Goal: Information Seeking & Learning: Learn about a topic

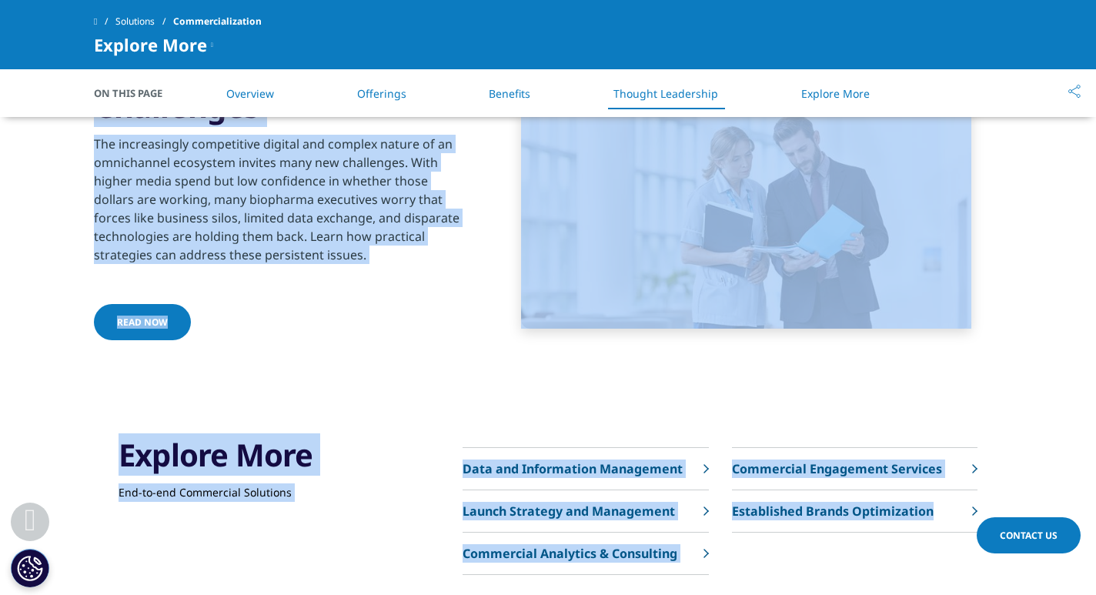
scroll to position [4359, 0]
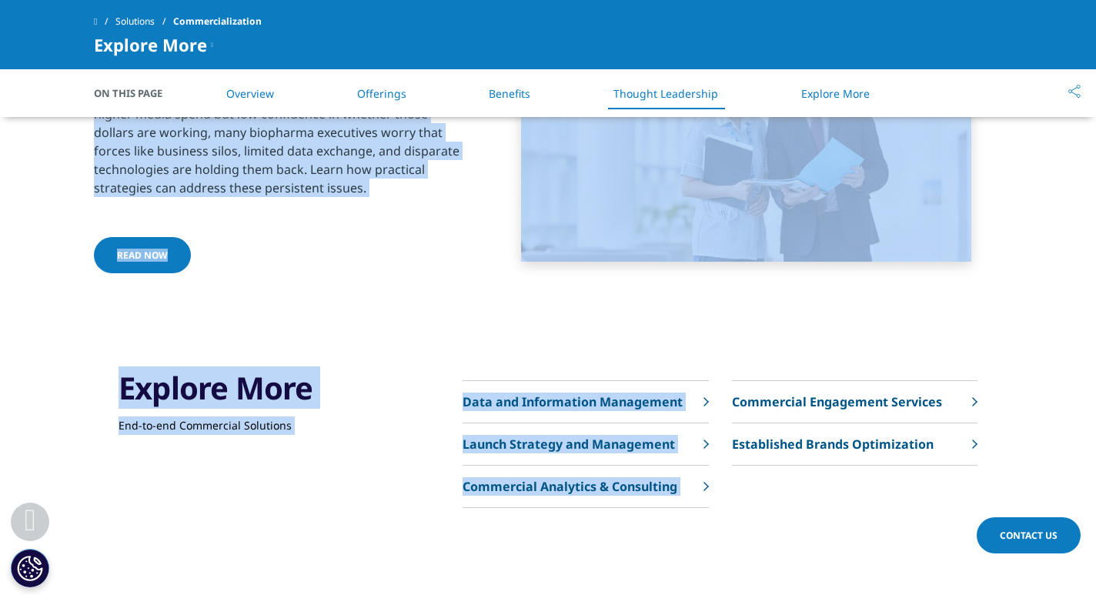
drag, startPoint x: 274, startPoint y: 212, endPoint x: 865, endPoint y: 347, distance: 606.7
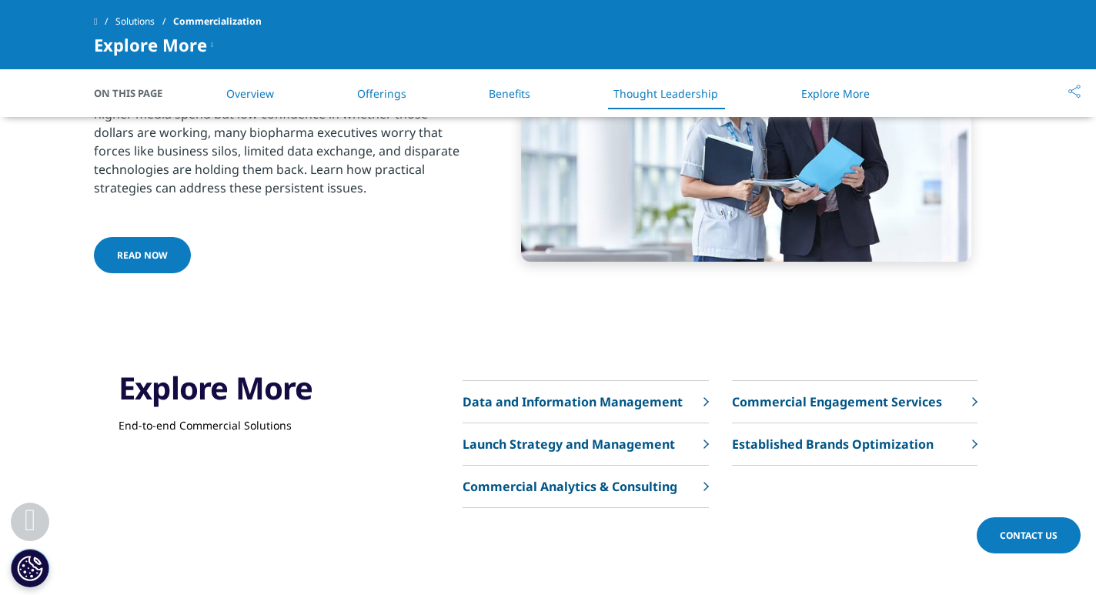
click at [447, 241] on div "Read now" at bounding box center [280, 256] width 373 height 39
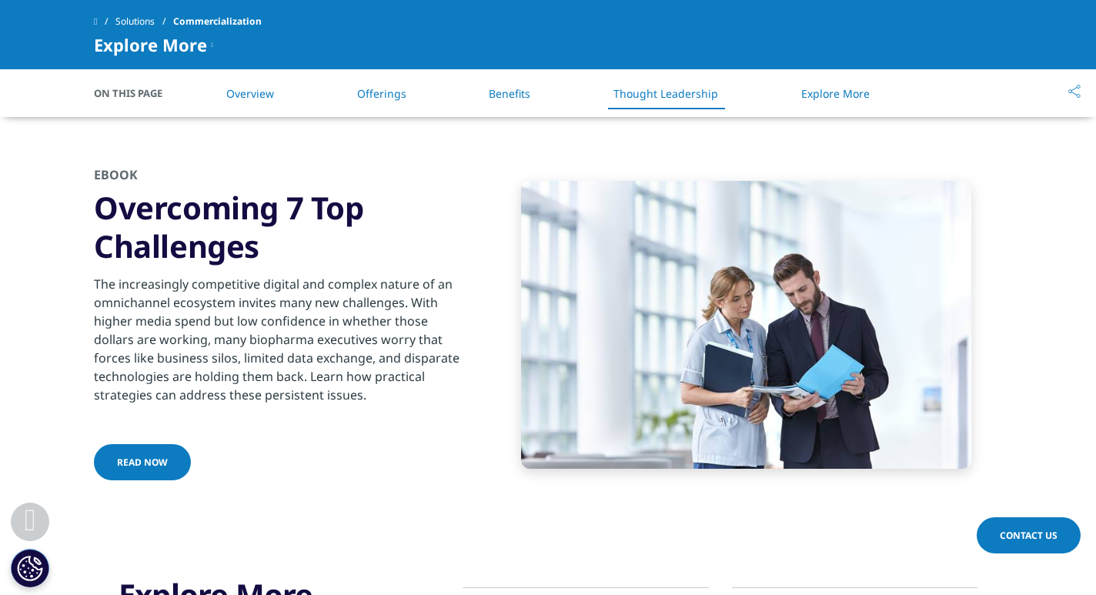
scroll to position [4156, 0]
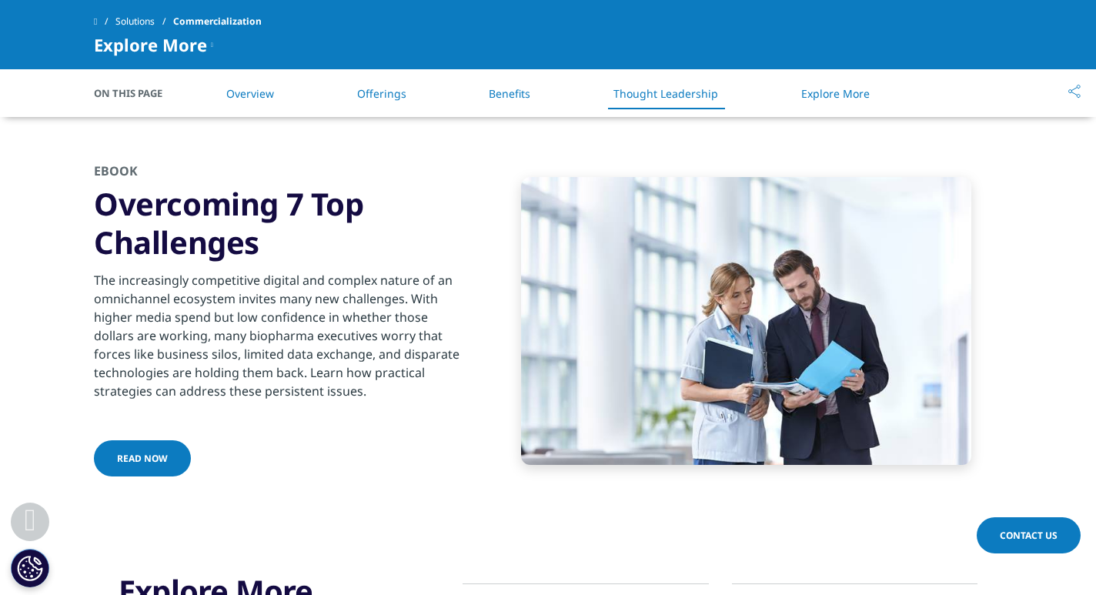
click at [166, 443] on link "Read now" at bounding box center [142, 458] width 97 height 36
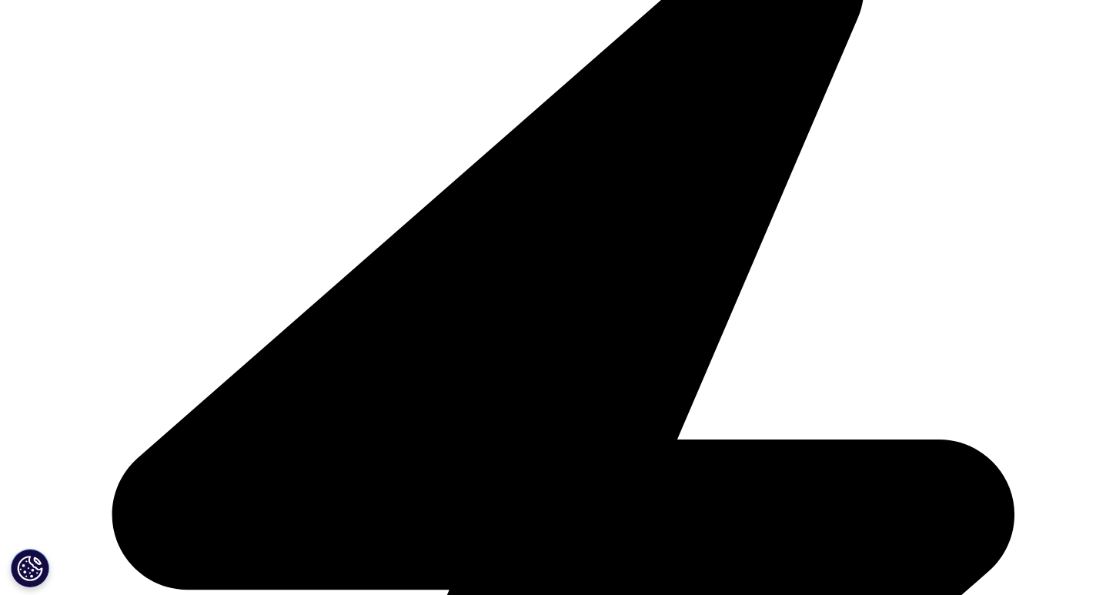
scroll to position [3678, 0]
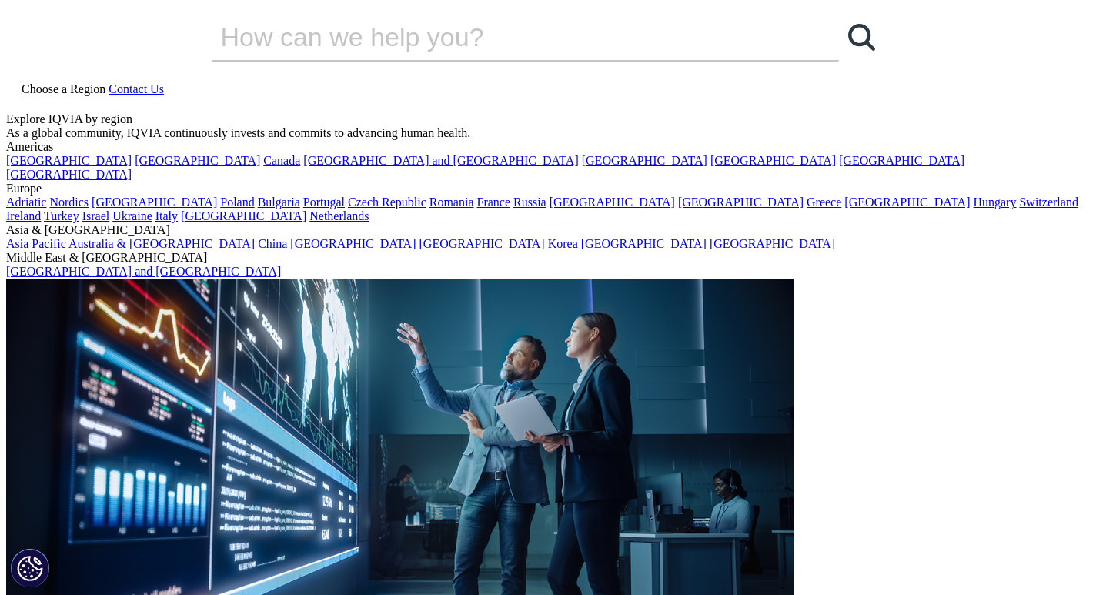
drag, startPoint x: 447, startPoint y: 177, endPoint x: 390, endPoint y: 115, distance: 84.5
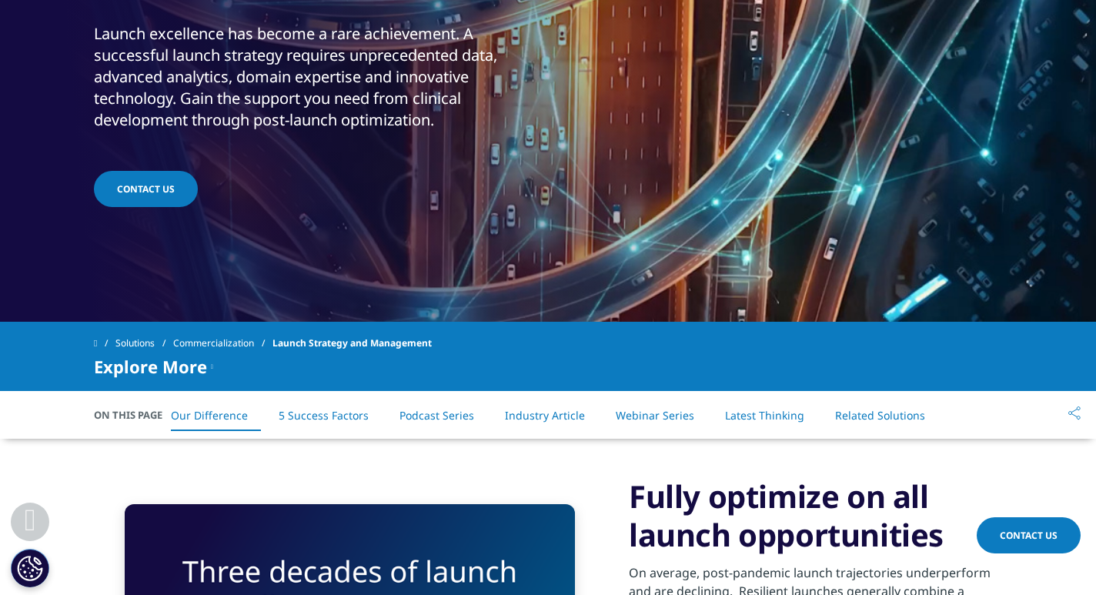
scroll to position [367, 0]
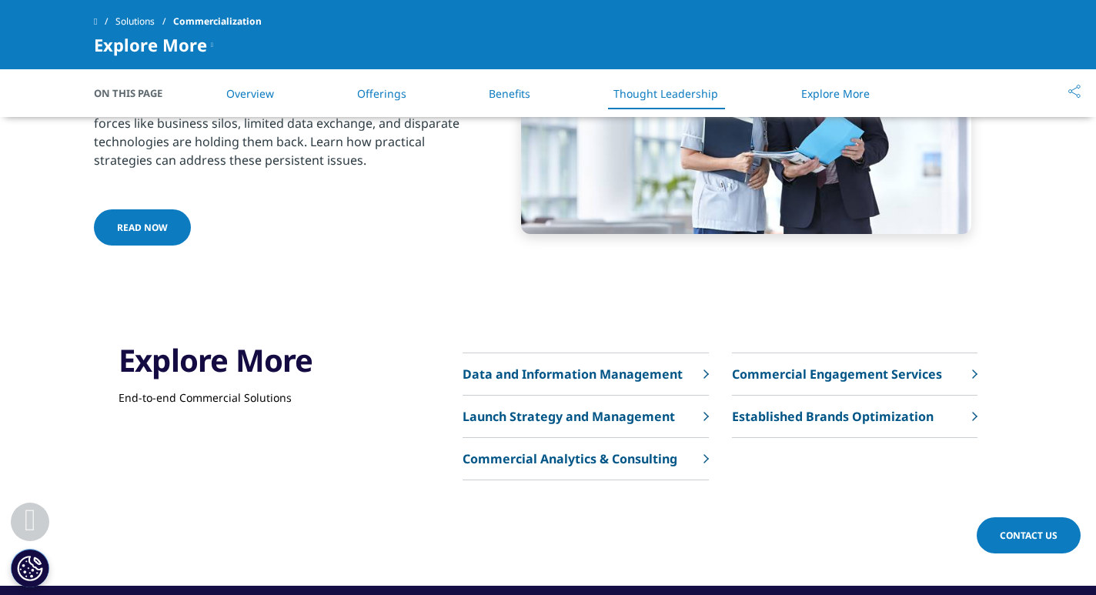
scroll to position [4359, 0]
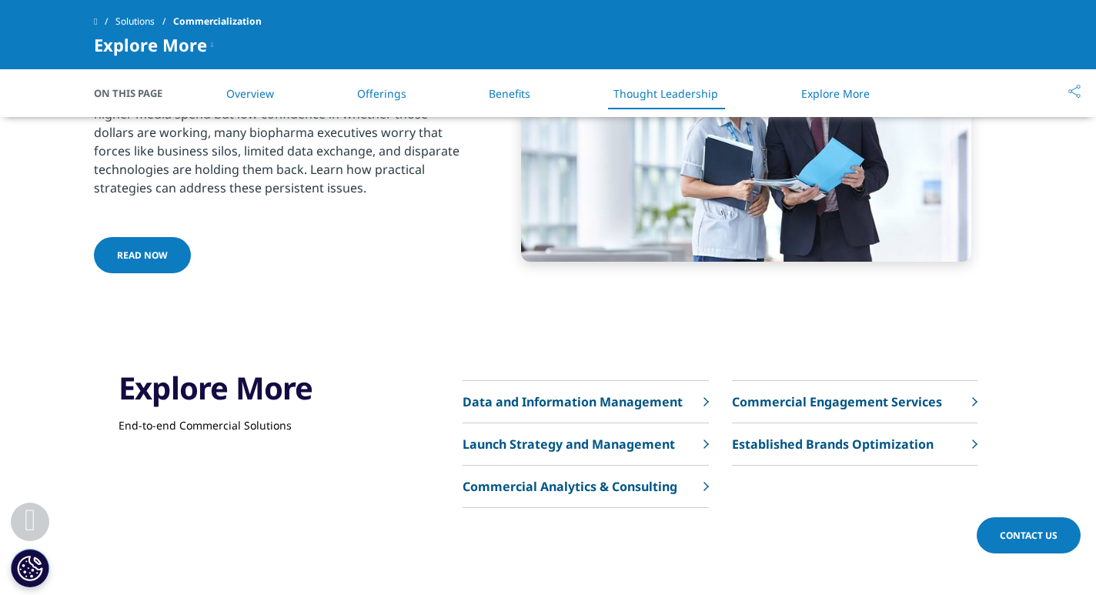
click at [149, 249] on span "Read now" at bounding box center [142, 255] width 51 height 13
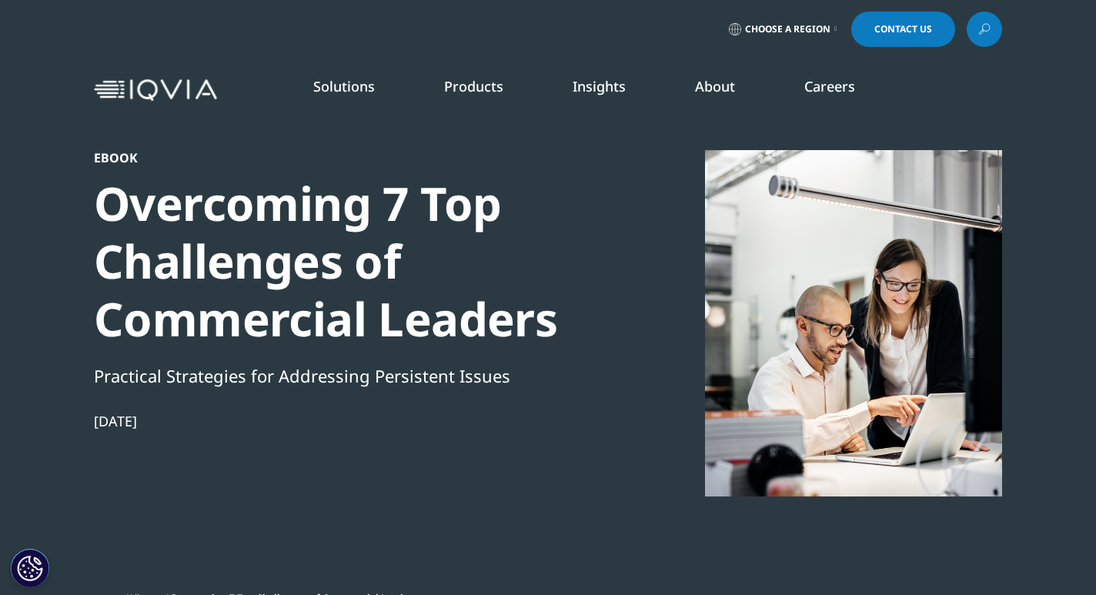
scroll to position [186, 909]
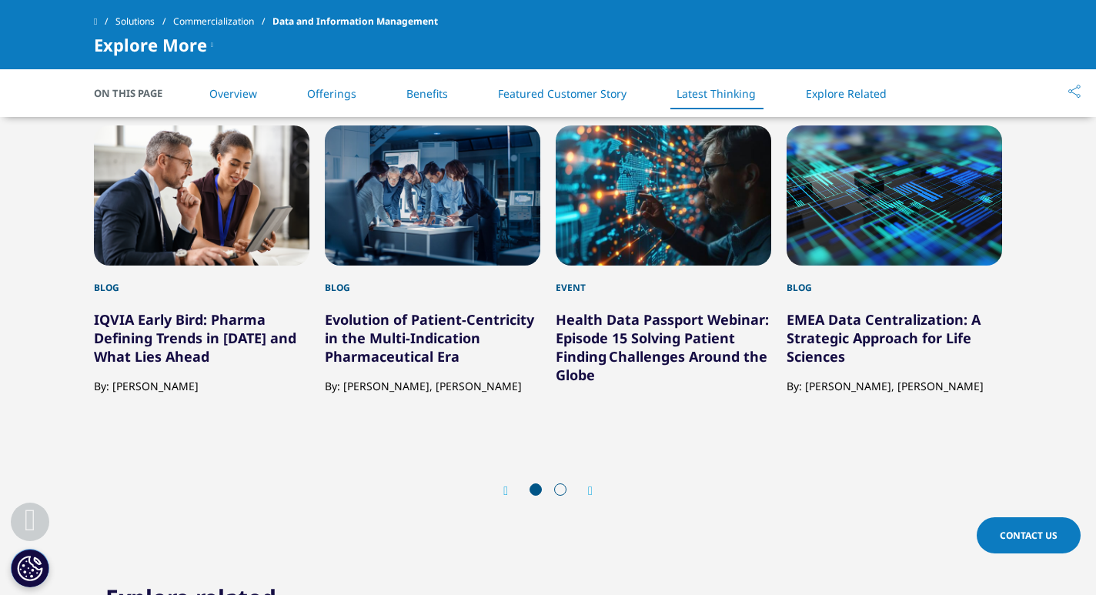
scroll to position [3584, 0]
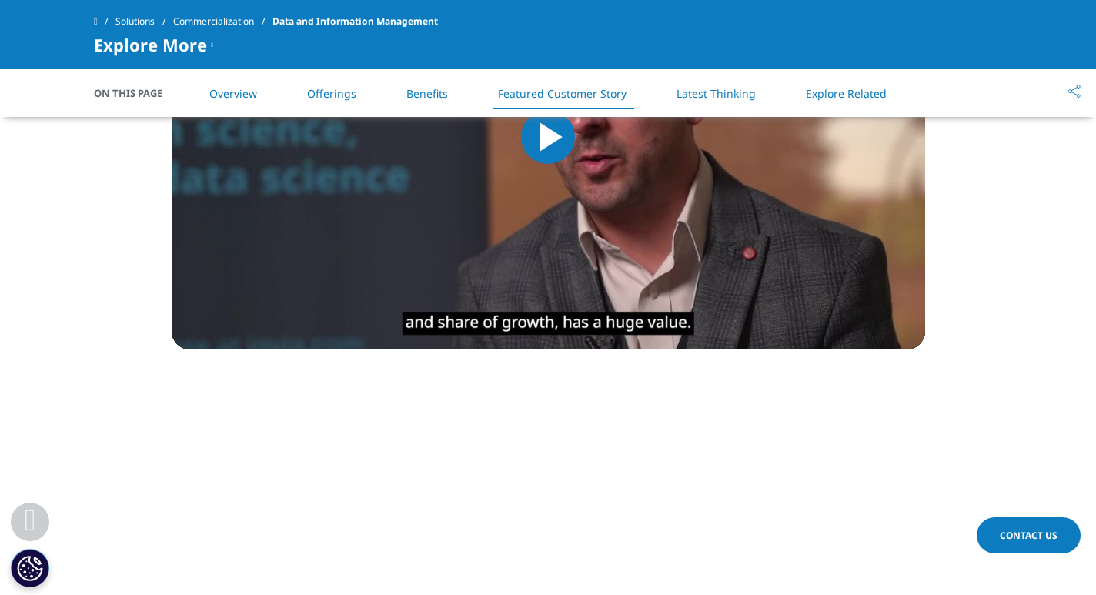
click at [537, 259] on img "Video Player" at bounding box center [549, 137] width 754 height 425
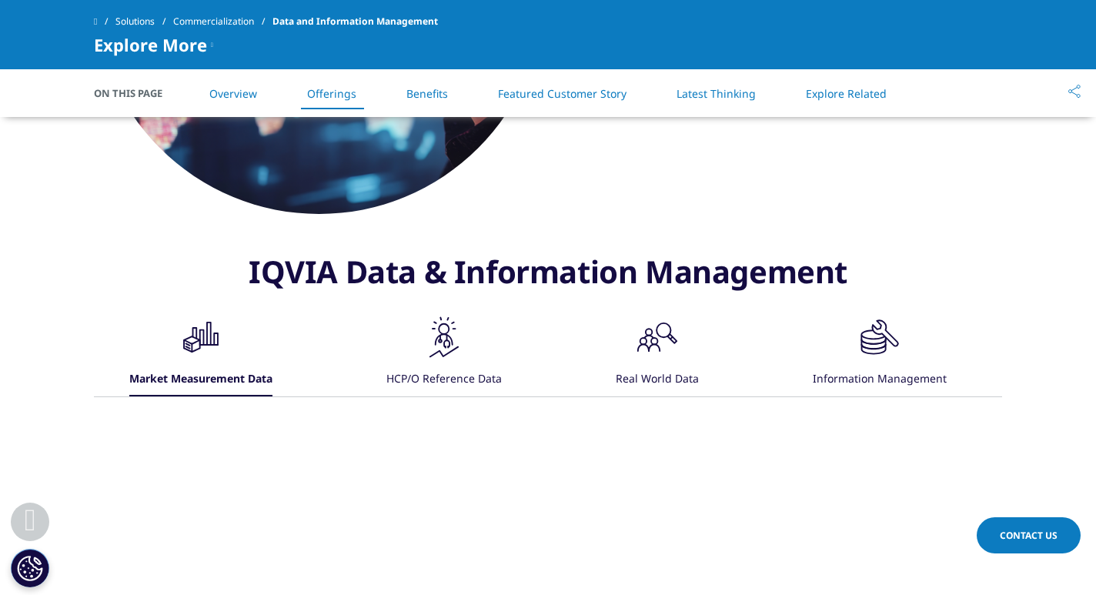
scroll to position [882, 0]
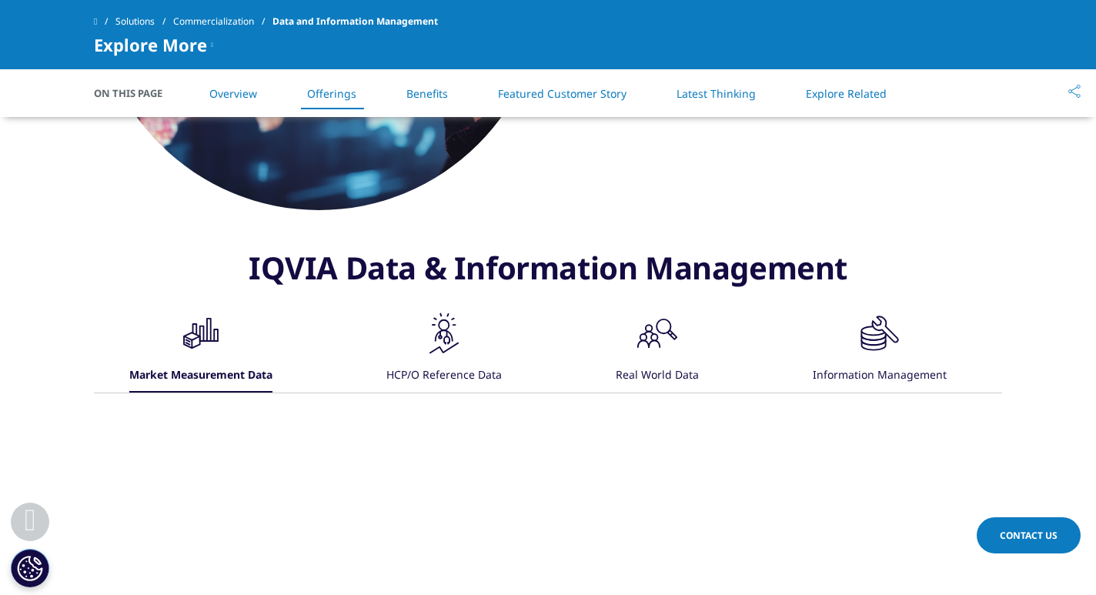
click at [452, 381] on div "HCP/O Reference Data" at bounding box center [444, 376] width 115 height 33
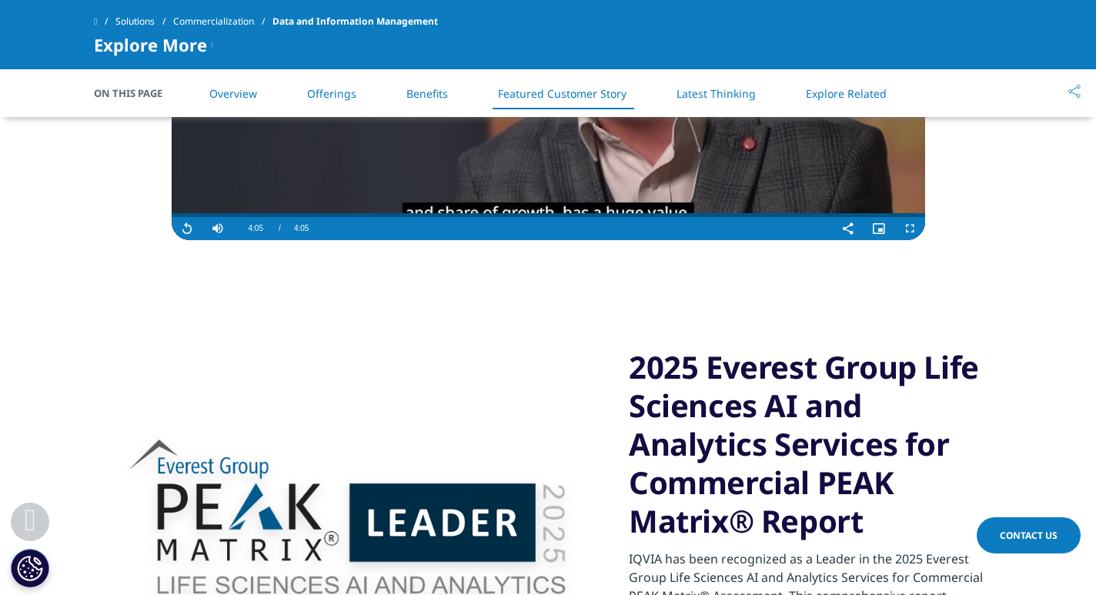
scroll to position [2563, 0]
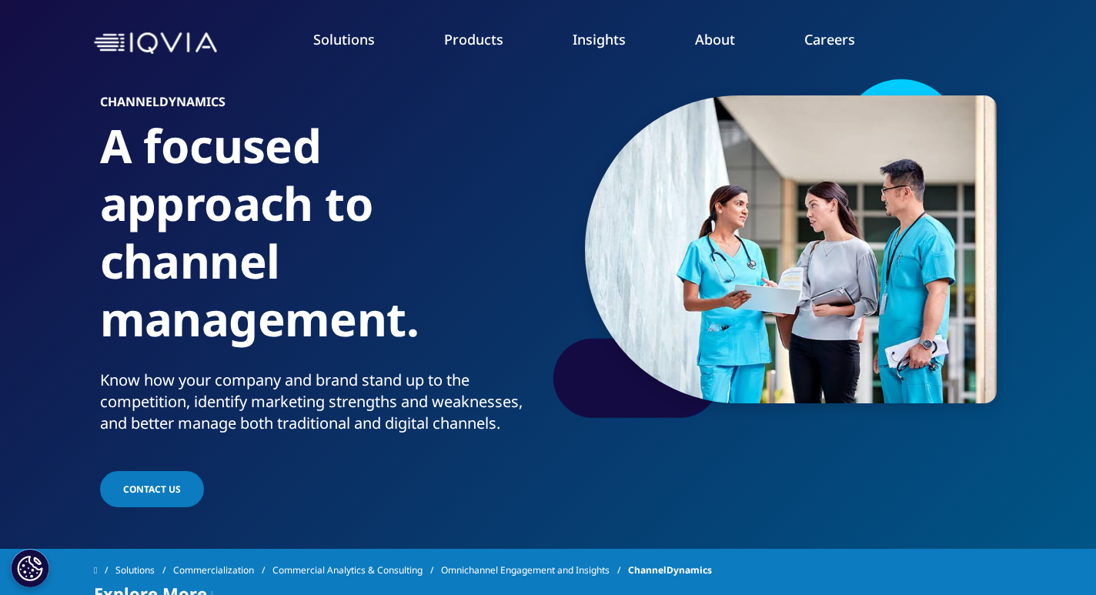
scroll to position [49, 0]
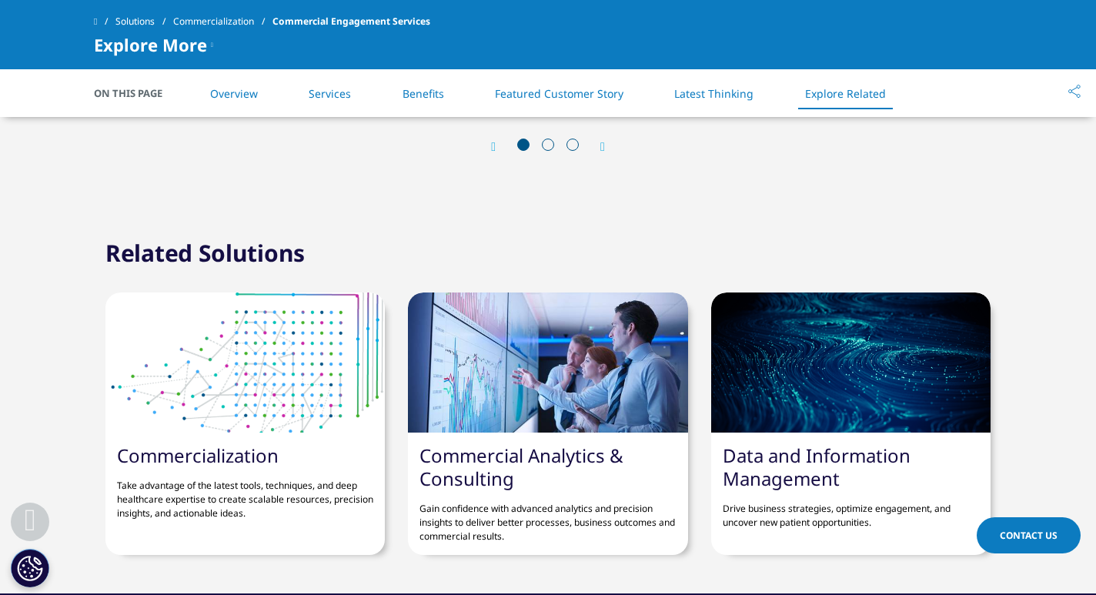
scroll to position [3070, 0]
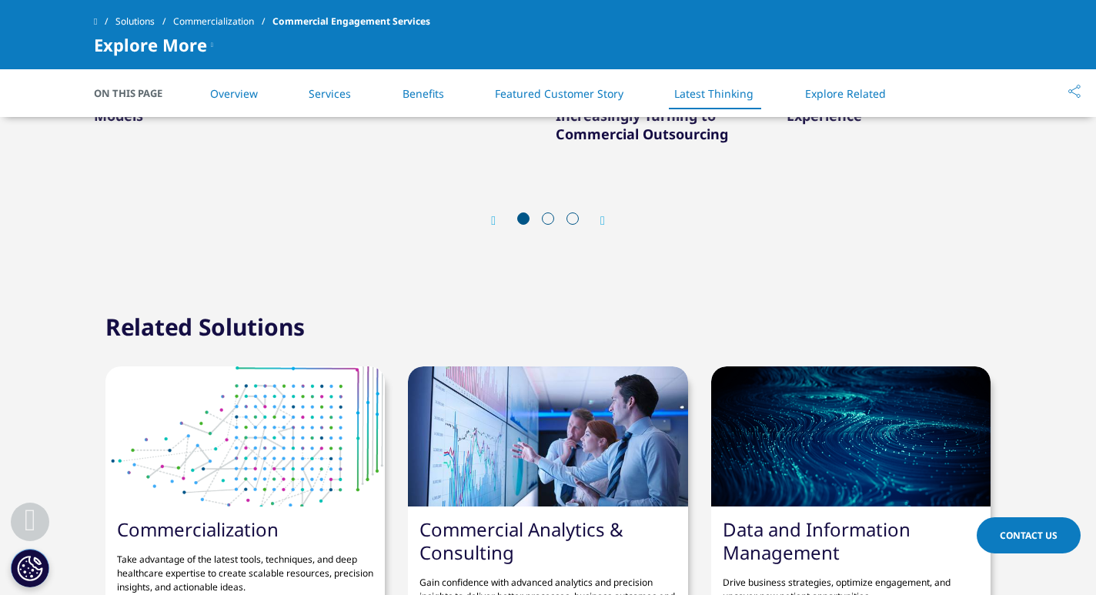
click at [551, 219] on span at bounding box center [548, 219] width 12 height 12
click at [549, 221] on span at bounding box center [548, 219] width 12 height 12
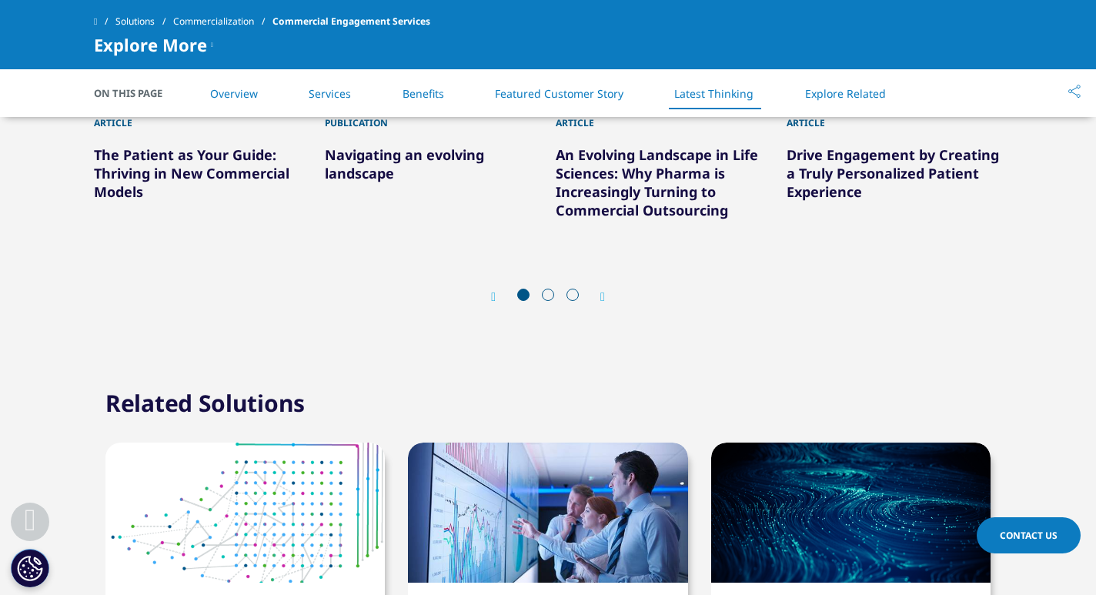
scroll to position [2919, 0]
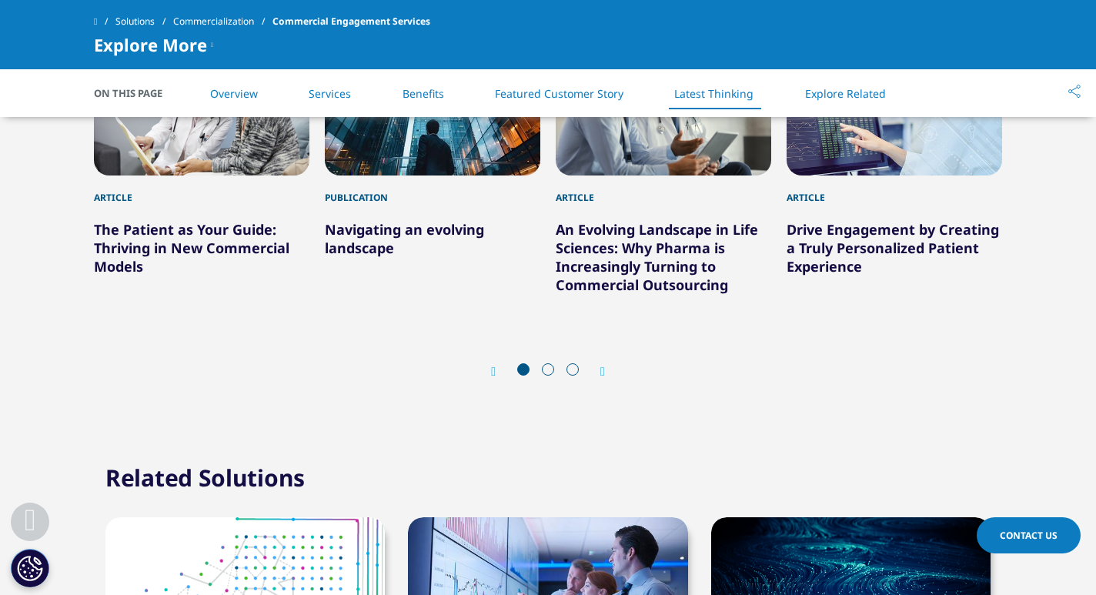
click at [330, 100] on link "Services" at bounding box center [330, 93] width 42 height 15
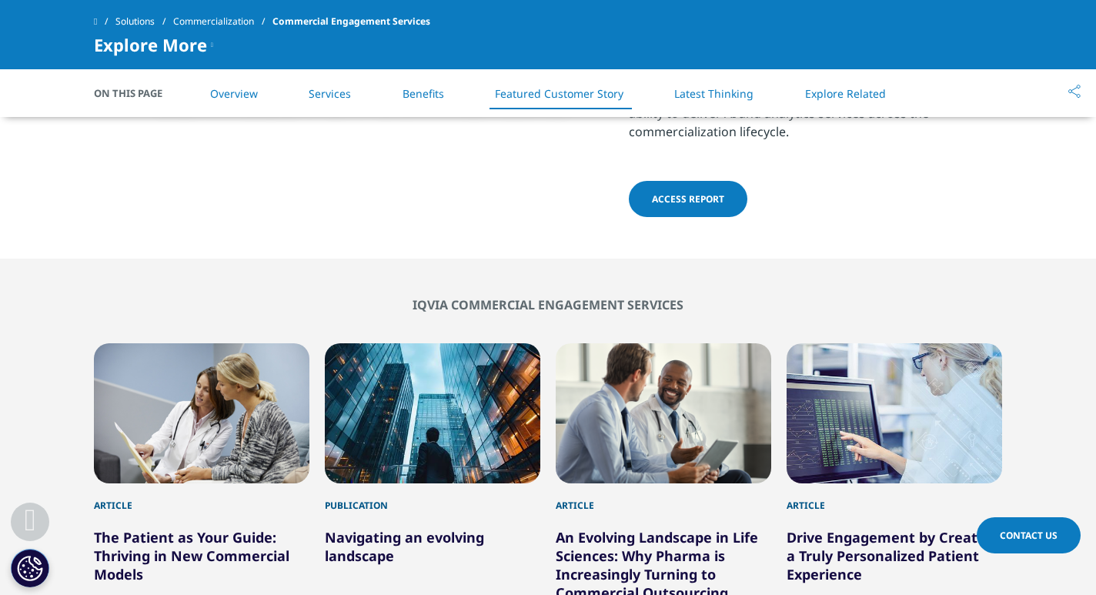
scroll to position [2573, 0]
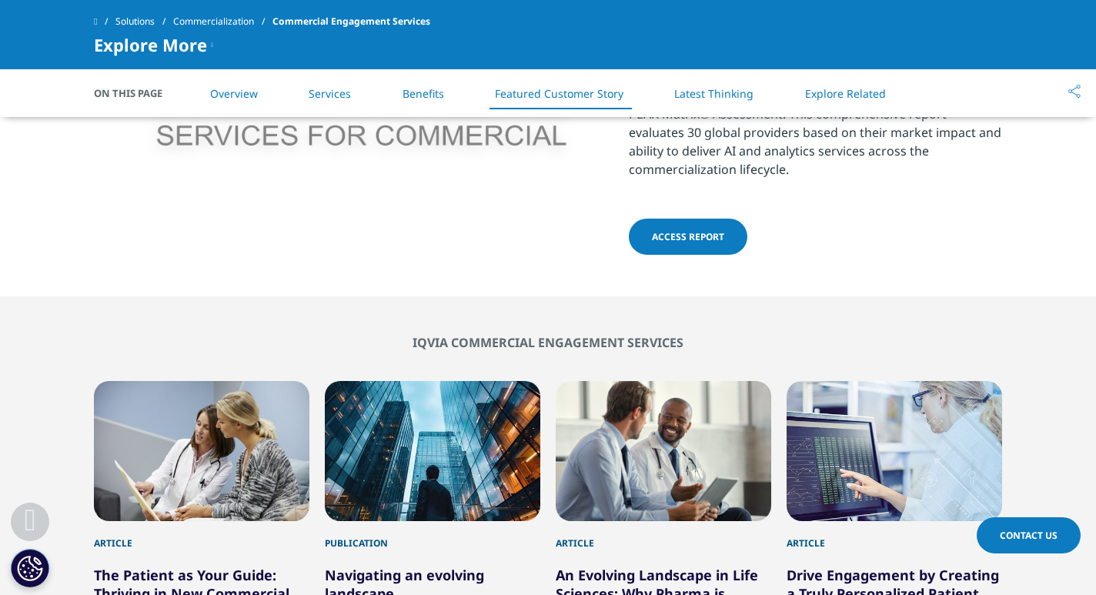
click at [421, 93] on link "Benefits" at bounding box center [424, 93] width 42 height 15
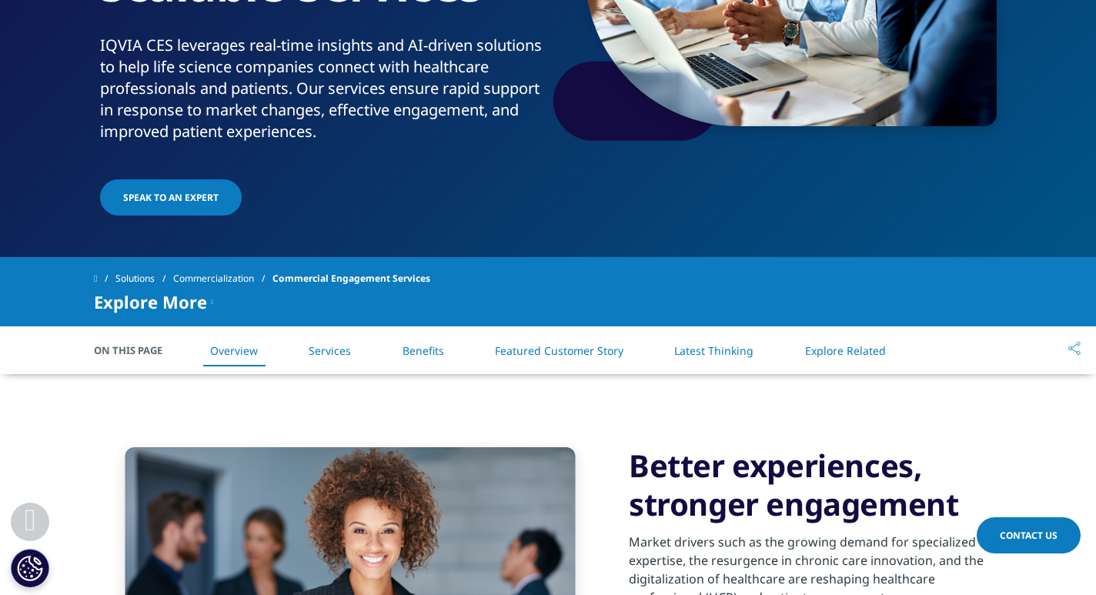
scroll to position [393, 0]
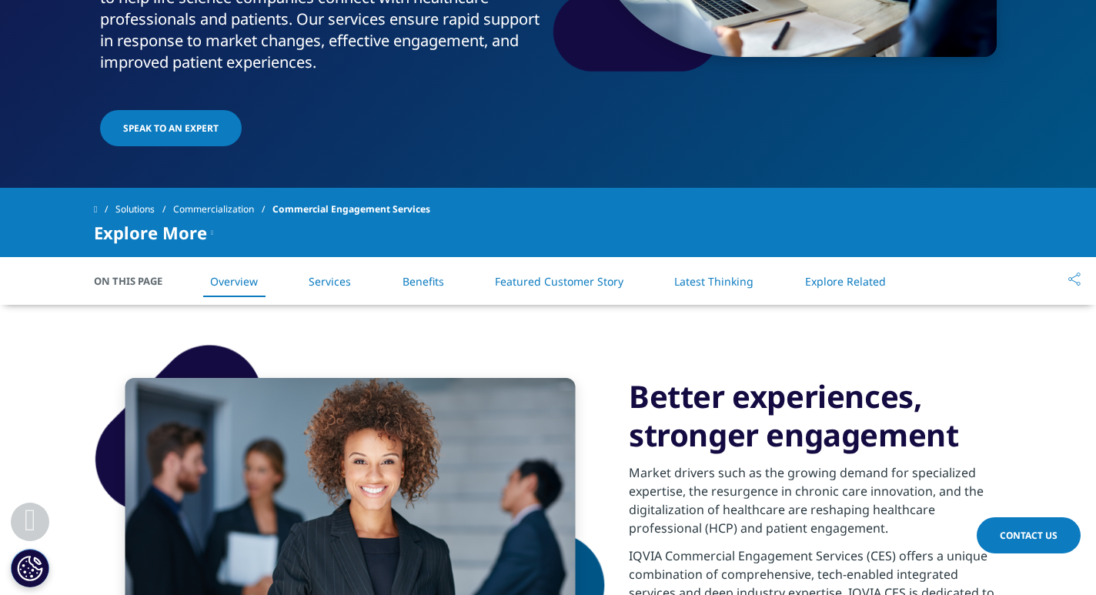
click at [527, 274] on link "Featured Customer Story" at bounding box center [559, 281] width 129 height 15
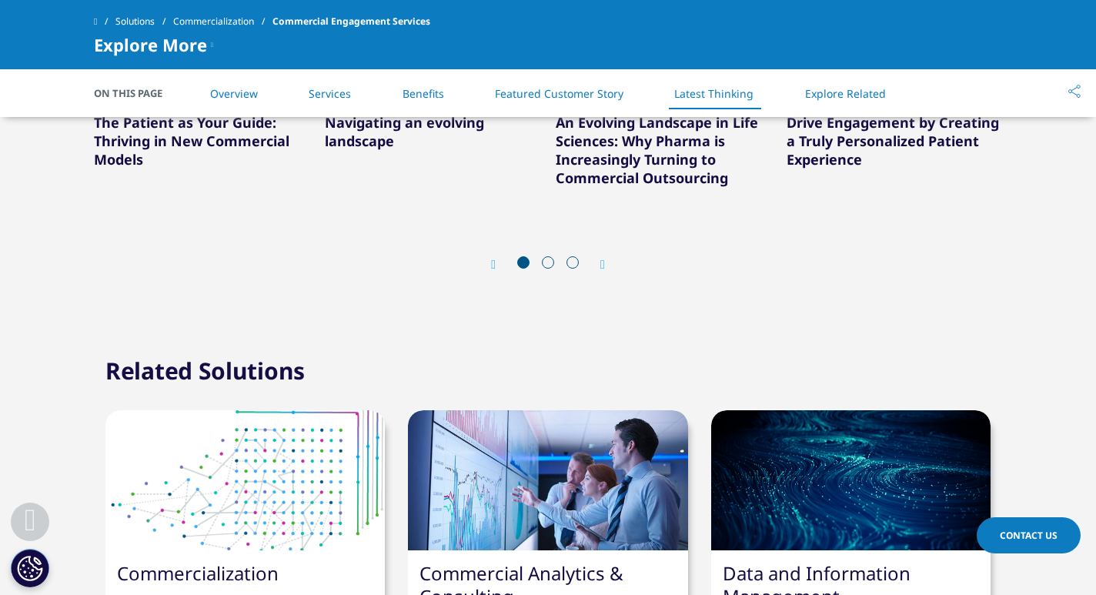
scroll to position [2817, 0]
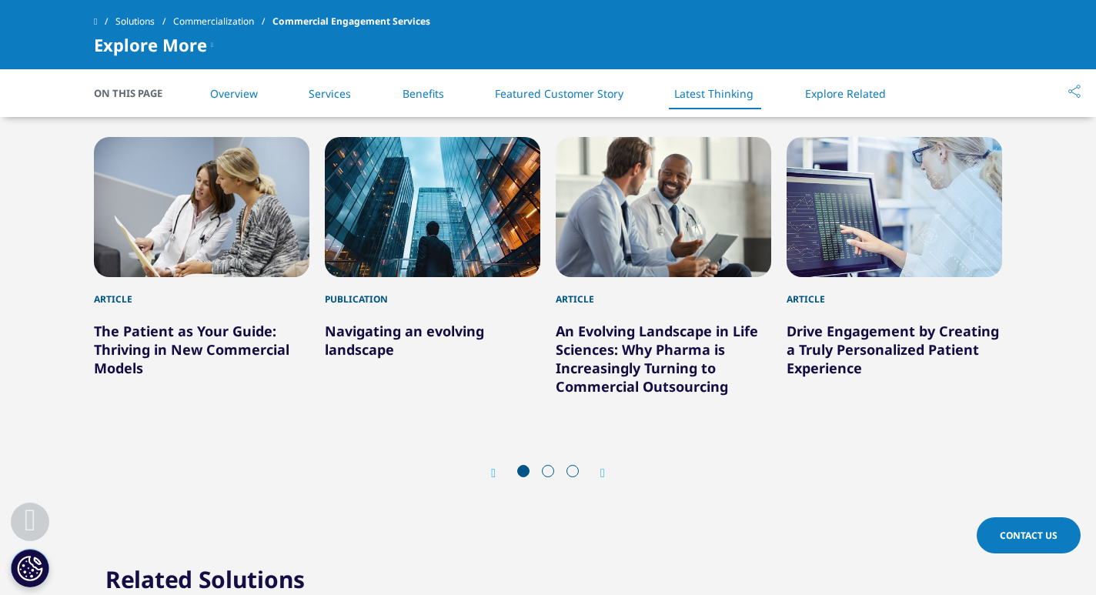
click at [519, 90] on link "Featured Customer Story" at bounding box center [559, 93] width 129 height 15
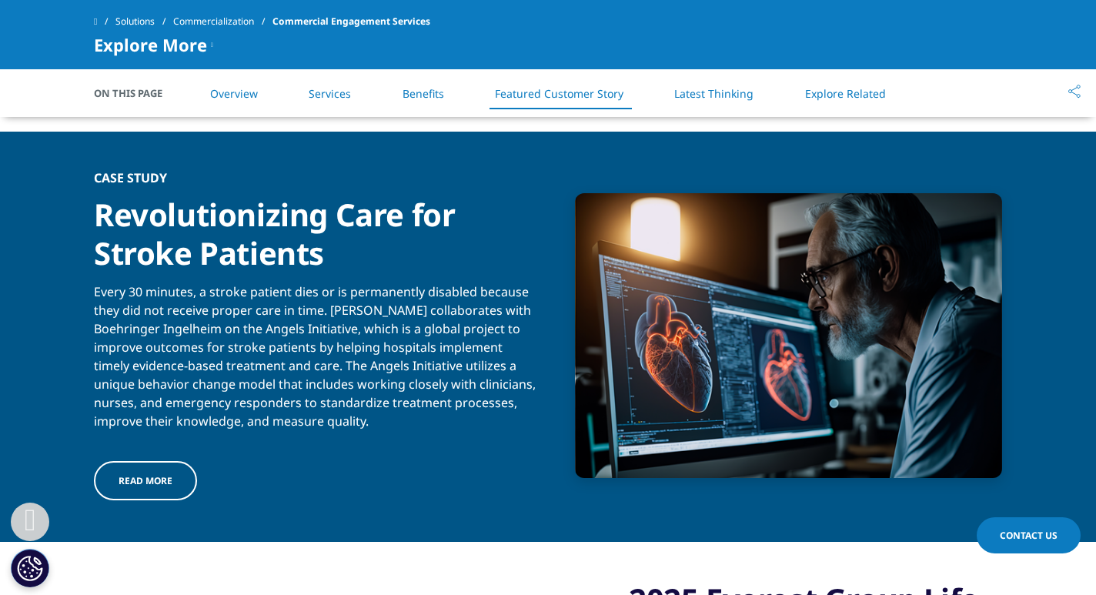
scroll to position [1848, 0]
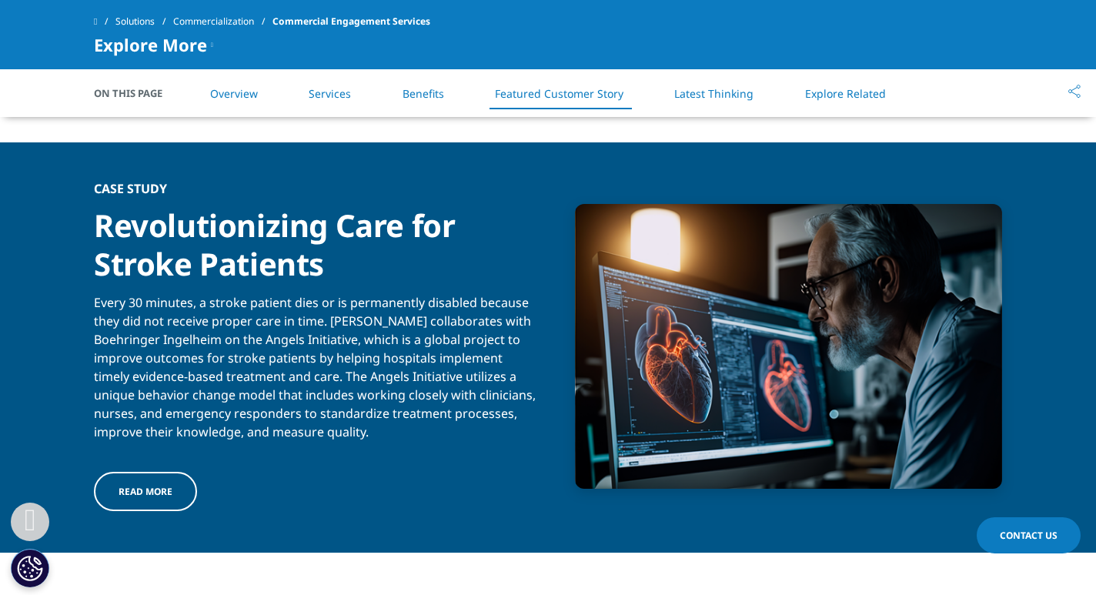
click at [182, 475] on link "Read more" at bounding box center [145, 491] width 103 height 39
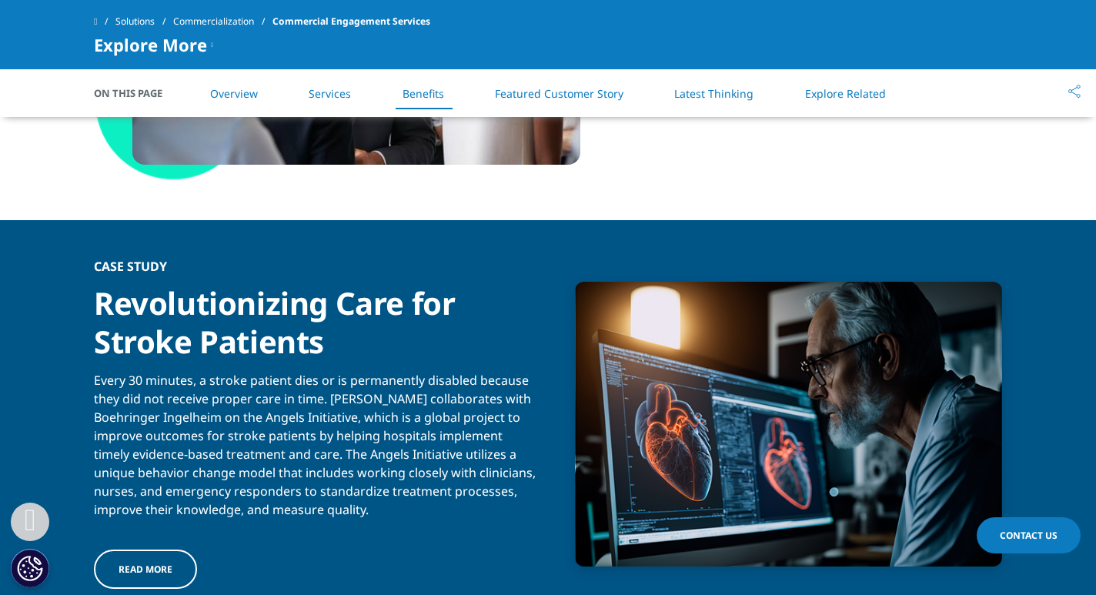
scroll to position [1673, 0]
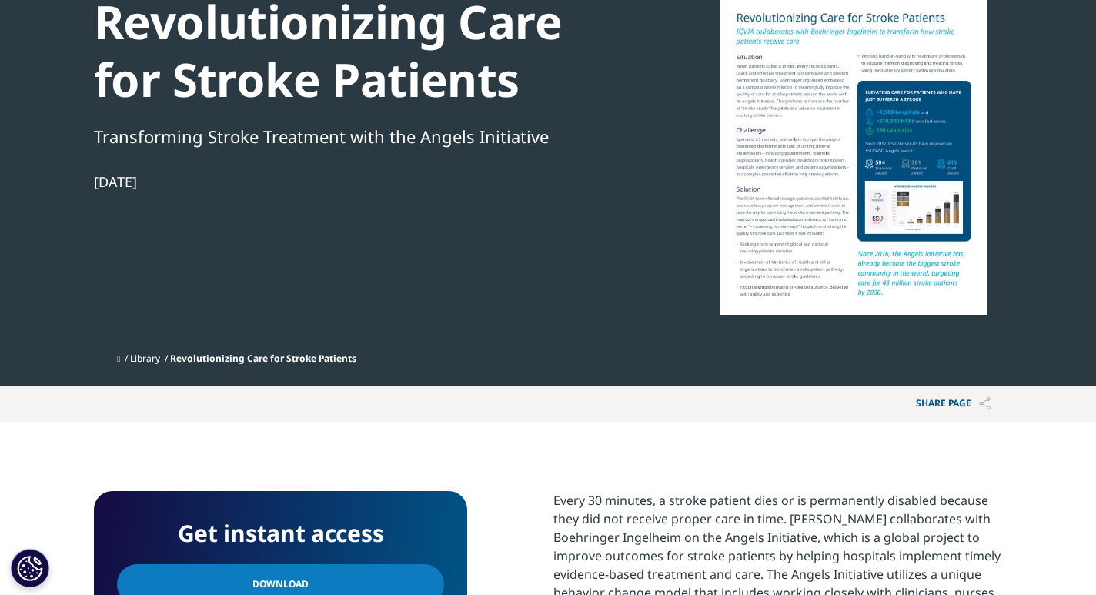
scroll to position [149, 0]
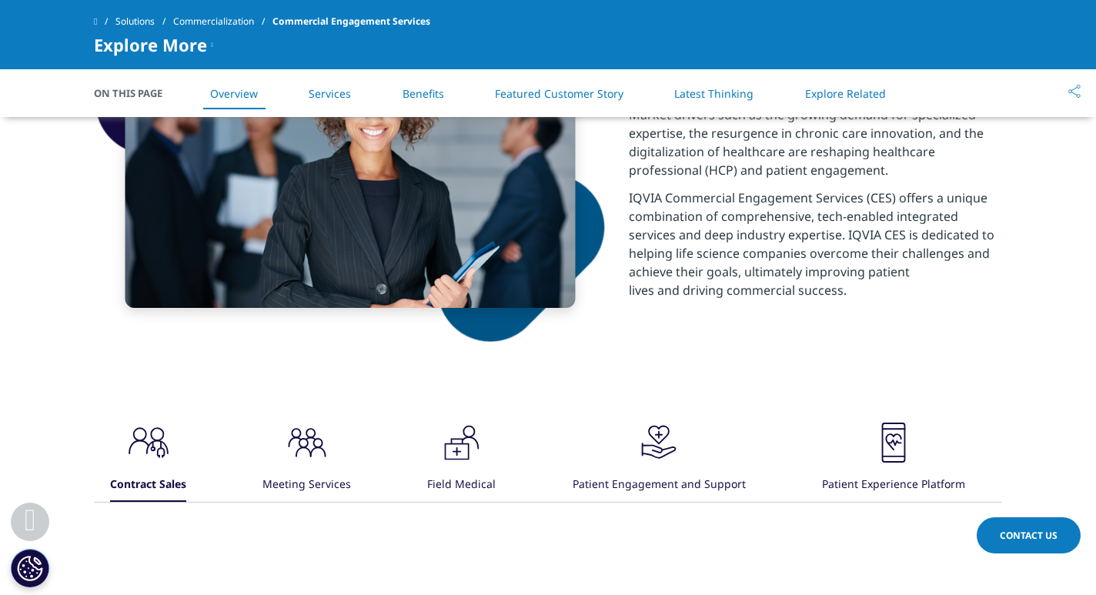
scroll to position [599, 0]
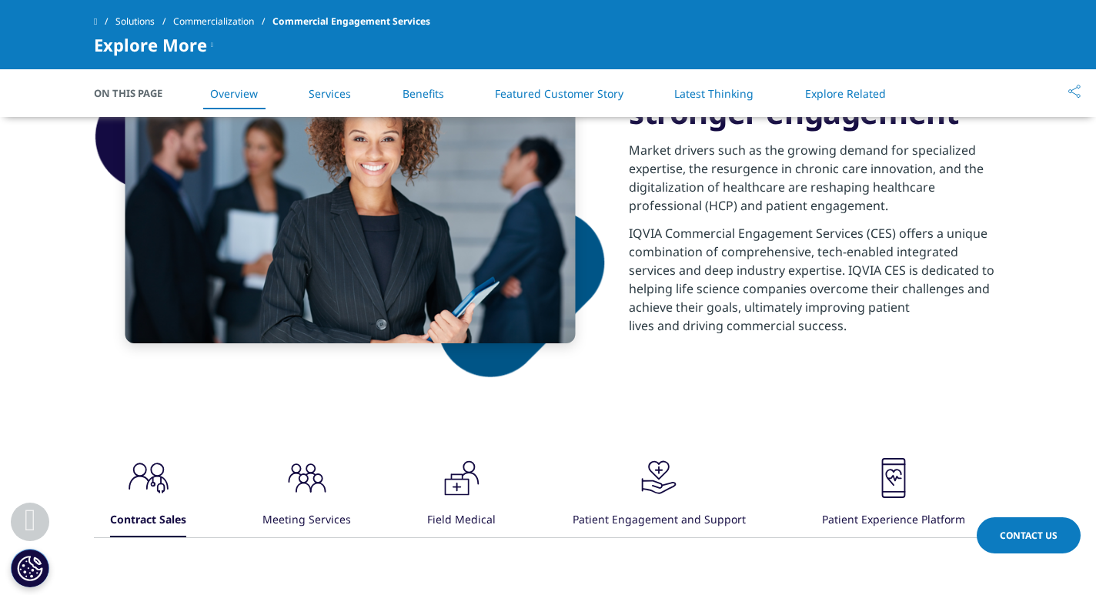
click at [326, 504] on div "Meeting Services" at bounding box center [307, 520] width 89 height 33
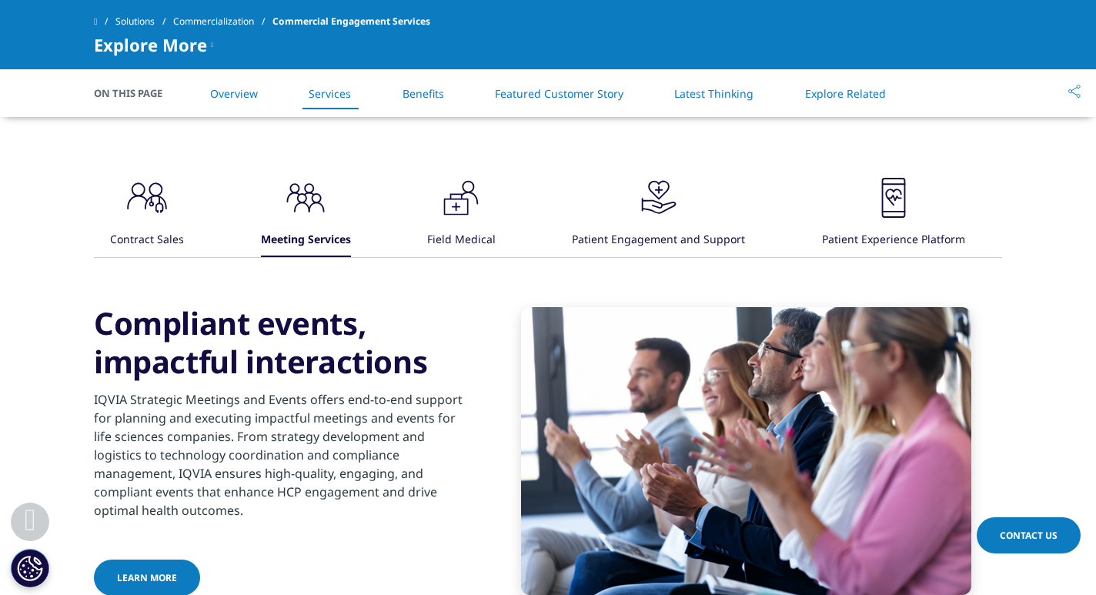
scroll to position [909, 0]
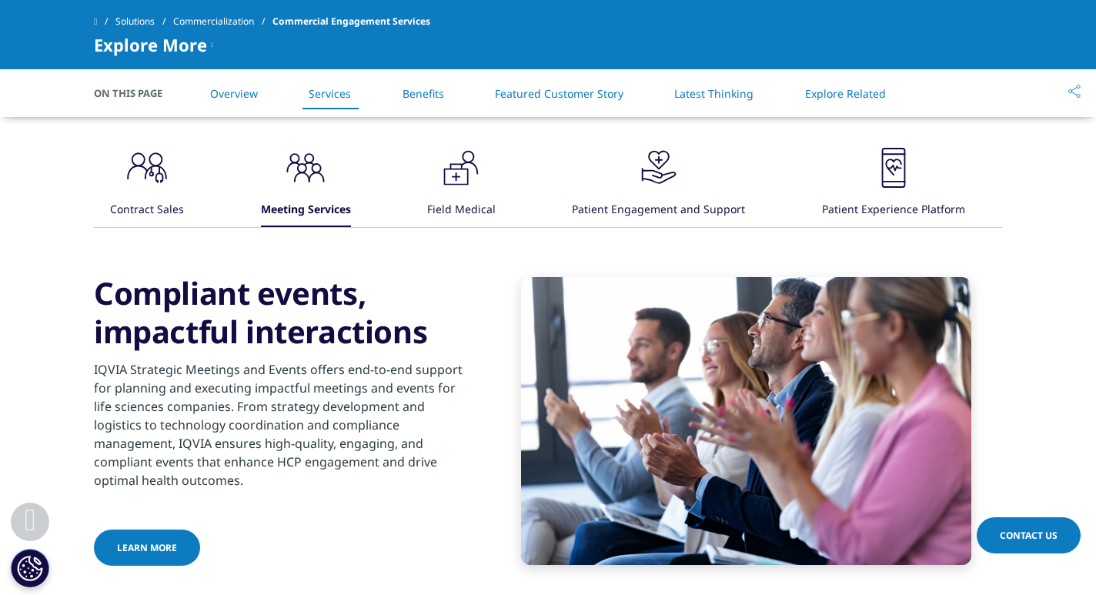
click at [474, 196] on div "Field Medical" at bounding box center [461, 210] width 69 height 33
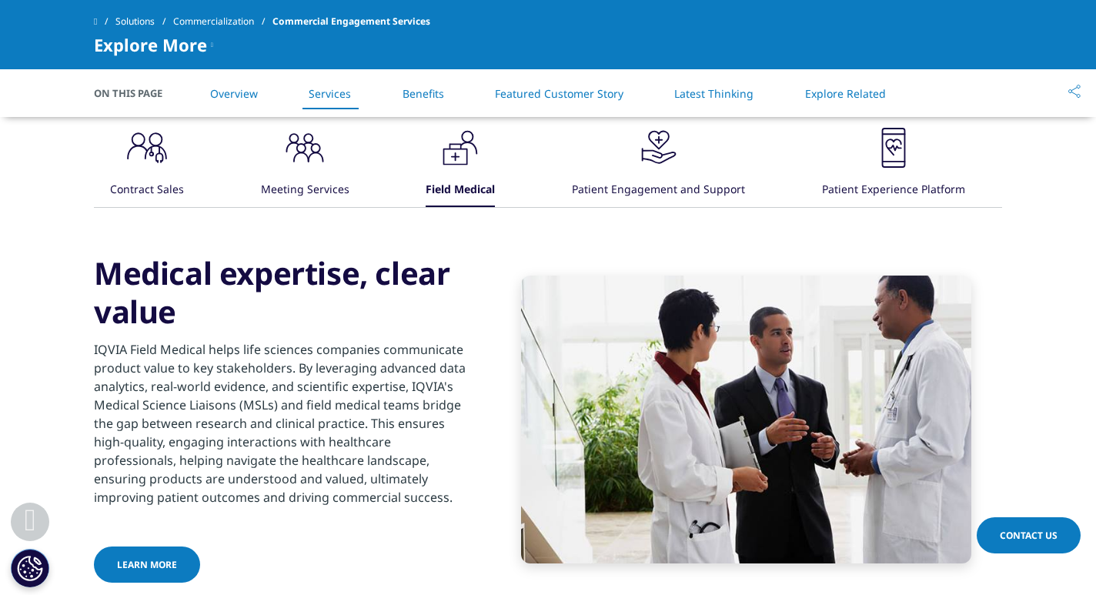
scroll to position [922, 0]
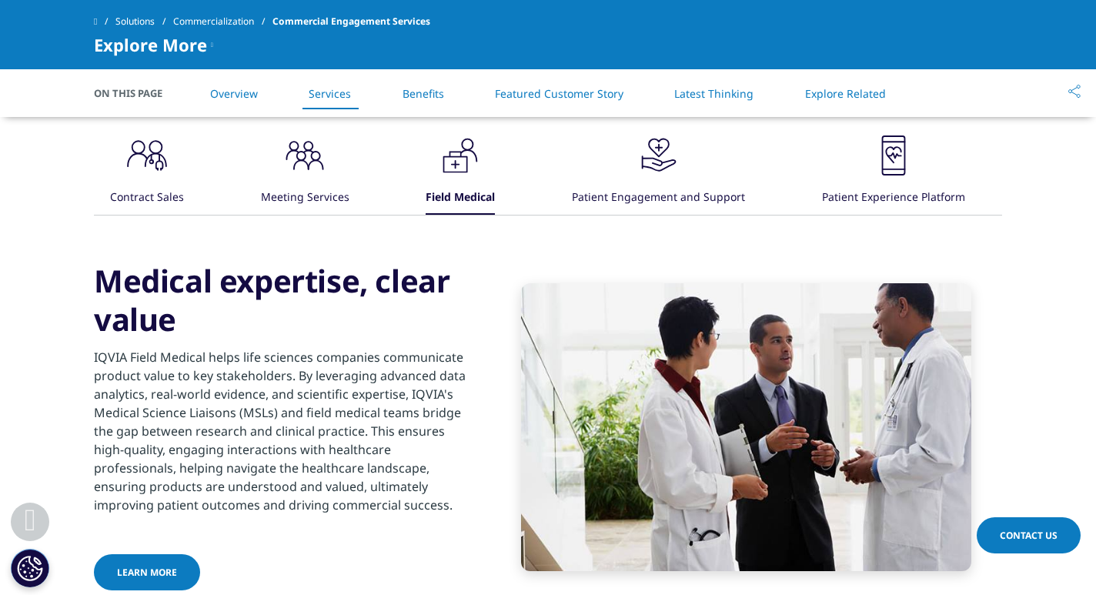
click at [159, 166] on icon ".cls-1{fill:#231f20;}" at bounding box center [147, 155] width 46 height 46
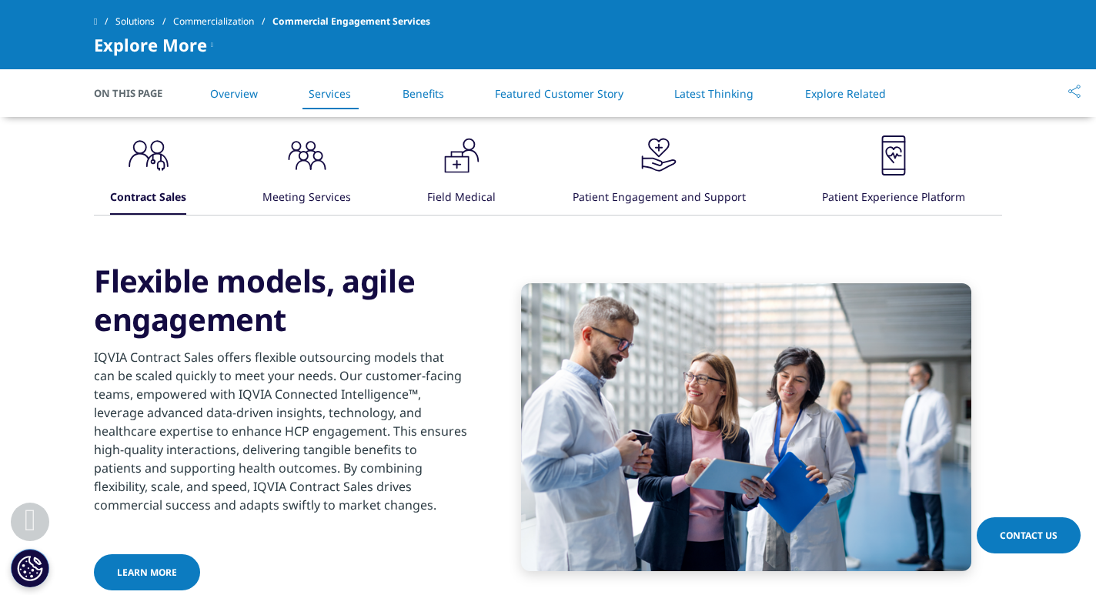
click at [336, 148] on div ".cls-1{fill:#231f20;} Meeting Services" at bounding box center [307, 173] width 89 height 82
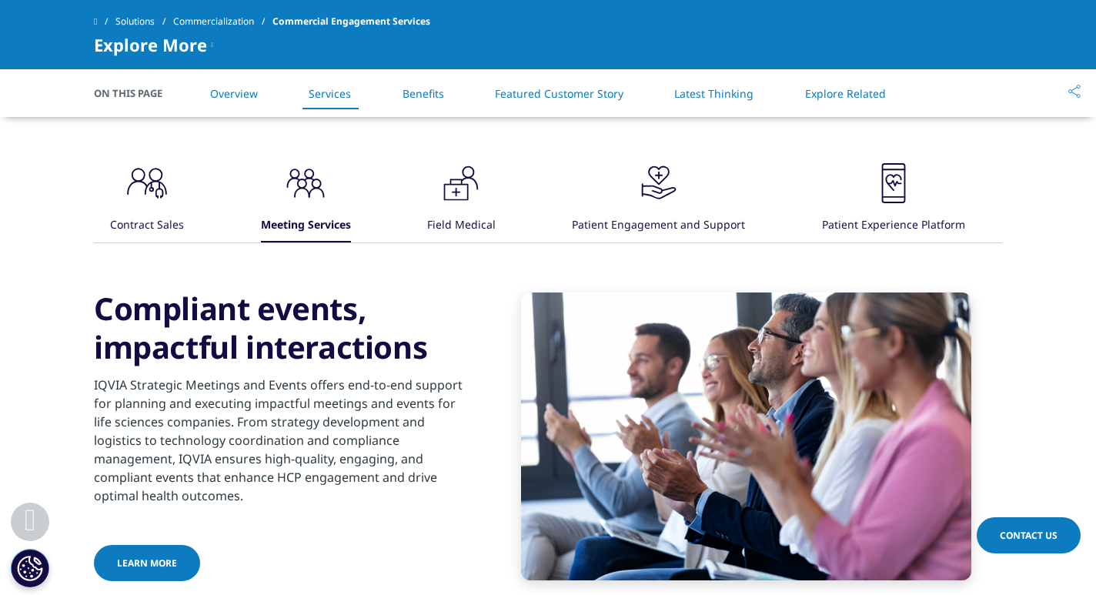
scroll to position [888, 0]
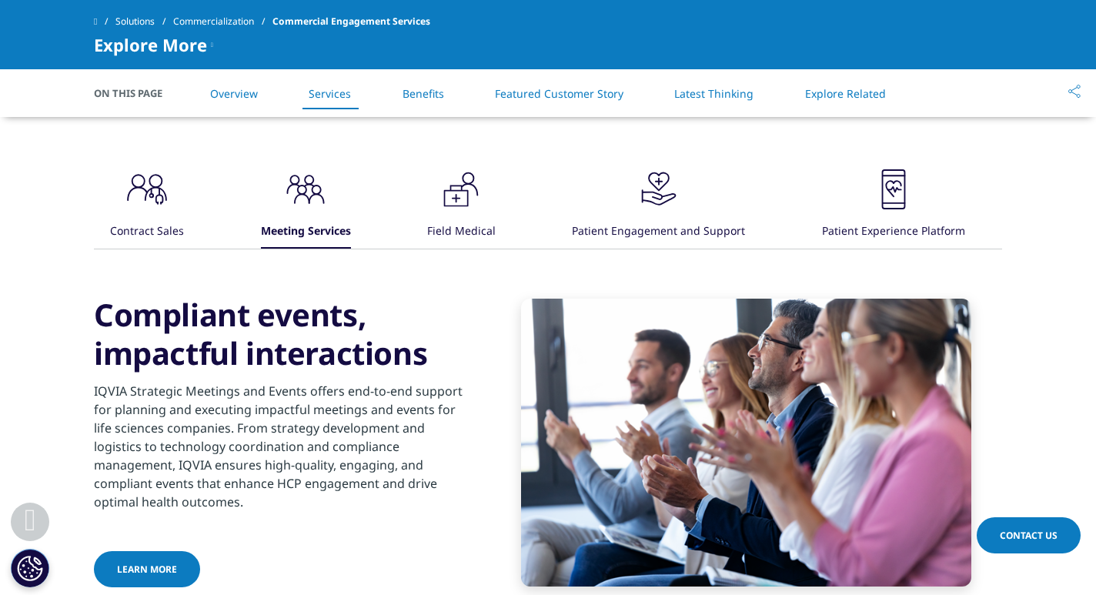
click at [447, 199] on icon ".cls-1{fill:#231f20;}" at bounding box center [461, 189] width 46 height 46
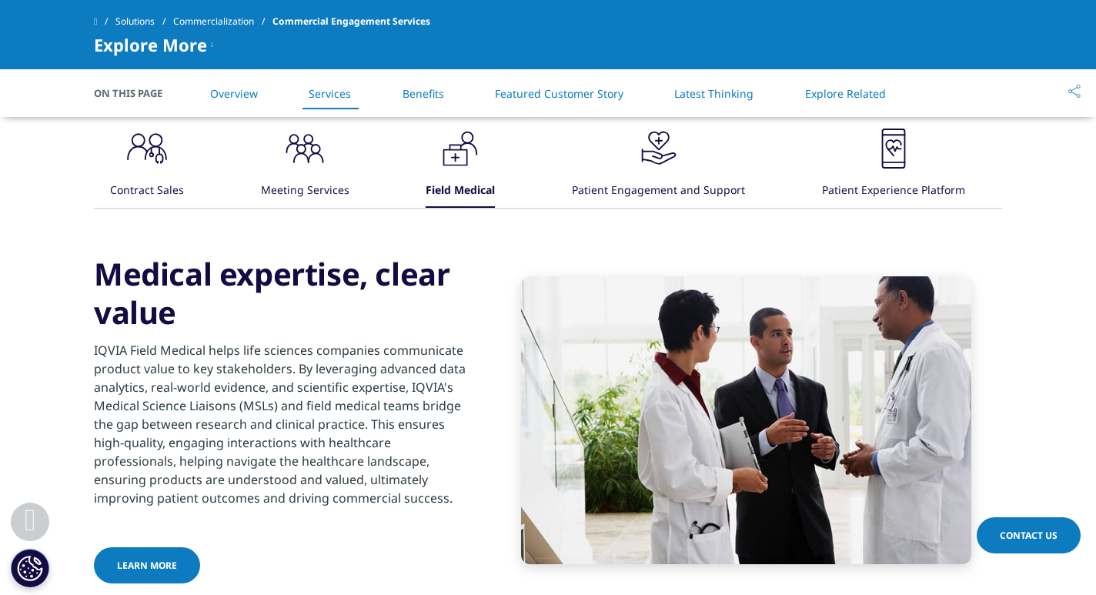
scroll to position [925, 0]
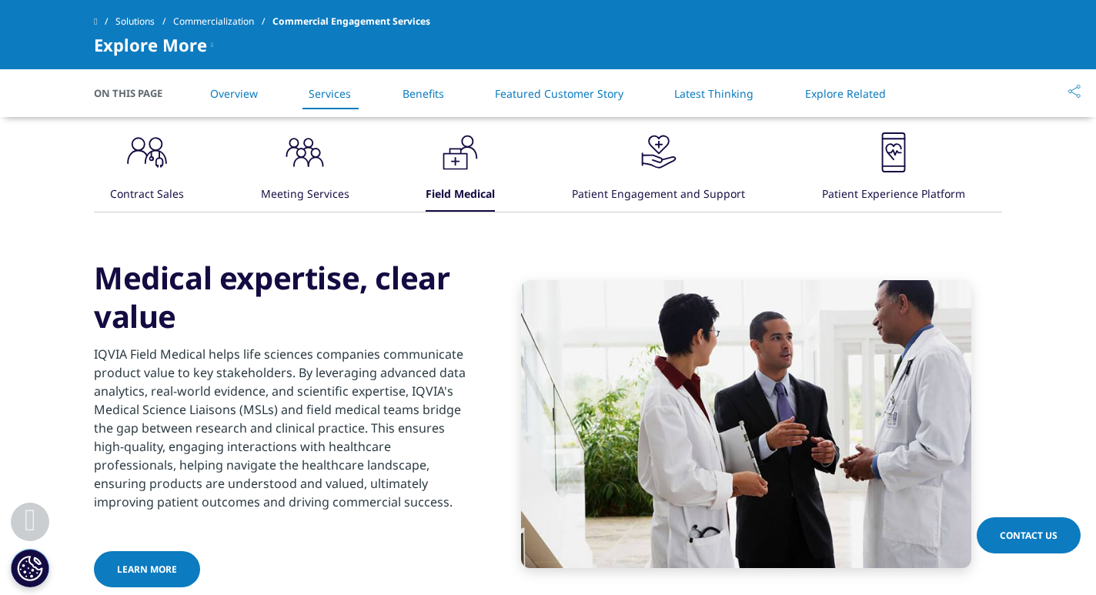
click at [661, 187] on div "Patient Engagement and Support" at bounding box center [658, 195] width 173 height 33
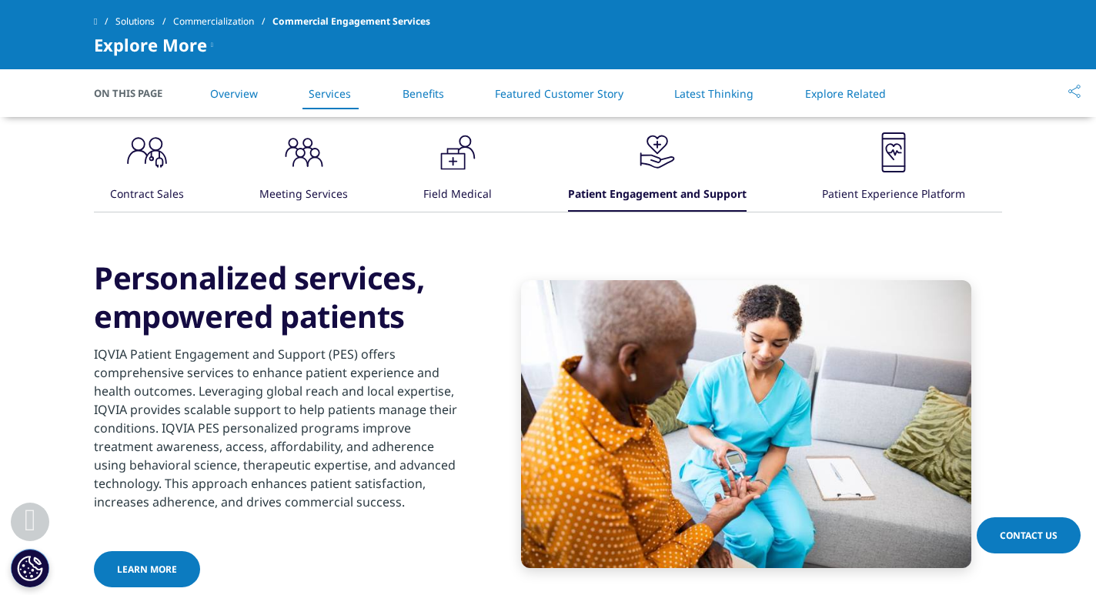
click at [892, 181] on div "Patient Experience Platform" at bounding box center [893, 195] width 143 height 33
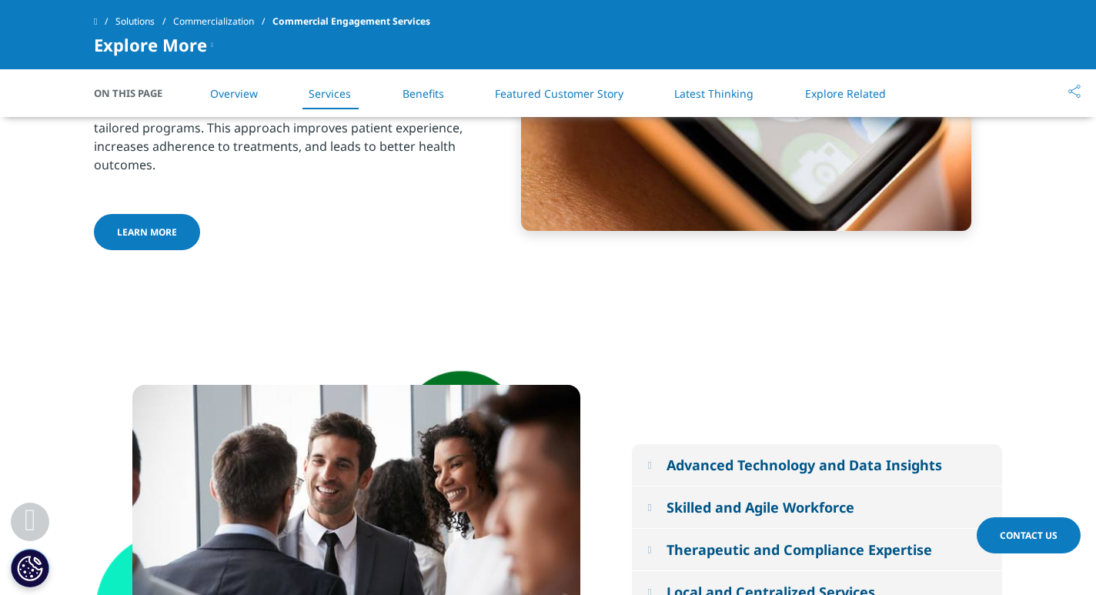
scroll to position [1234, 0]
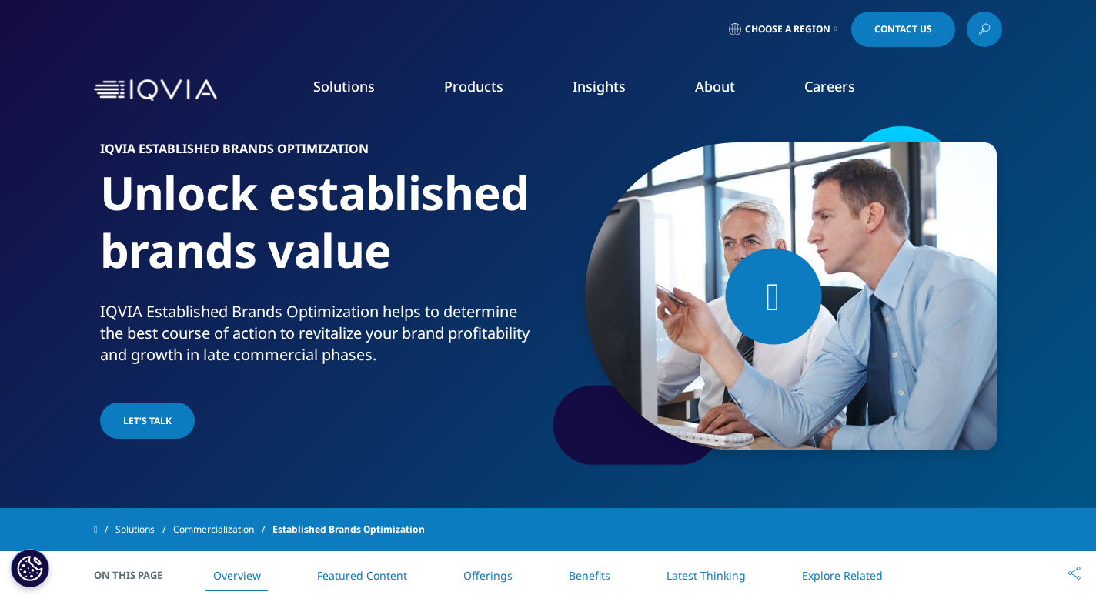
click at [1080, 72] on div "Solutions quick find a capability Clear Search Loading SOLUTIONS Research & Dev…" at bounding box center [548, 90] width 1096 height 72
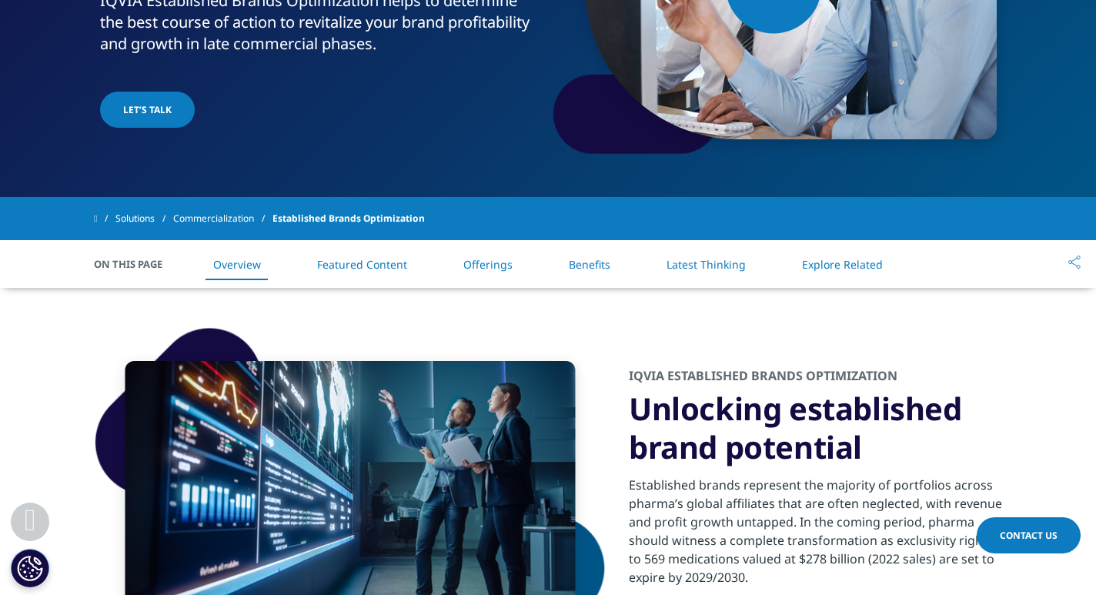
scroll to position [312, 0]
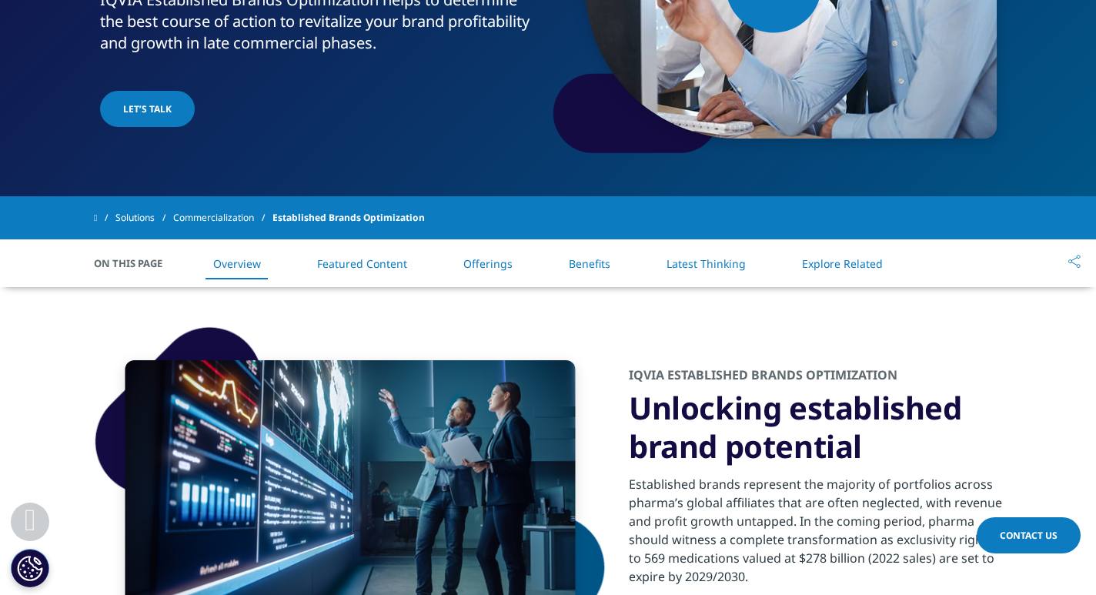
click at [376, 267] on link "Featured Content" at bounding box center [362, 263] width 90 height 15
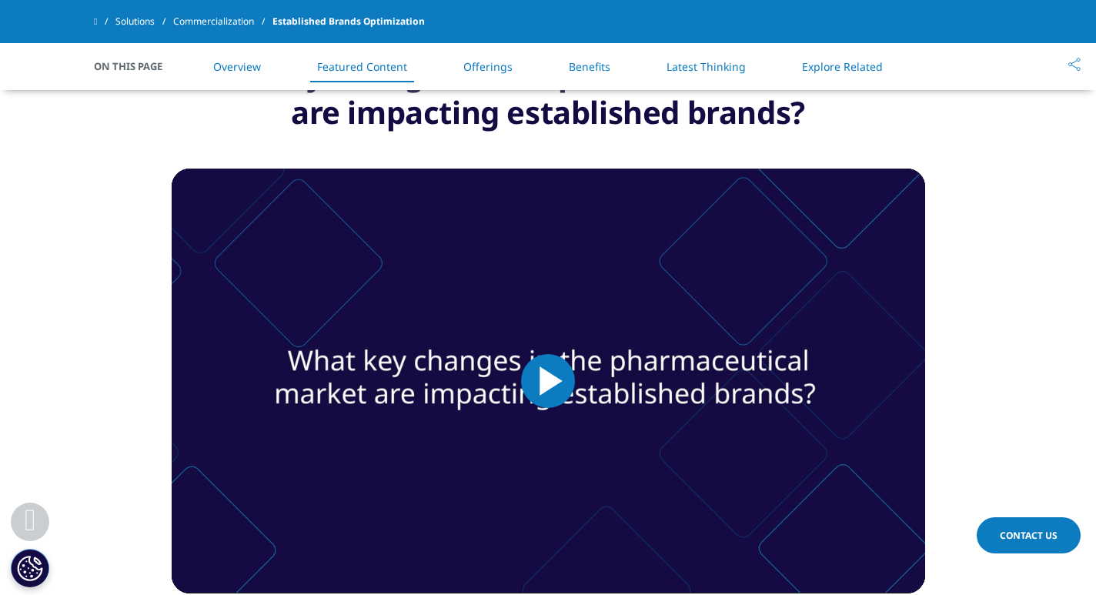
scroll to position [1420, 0]
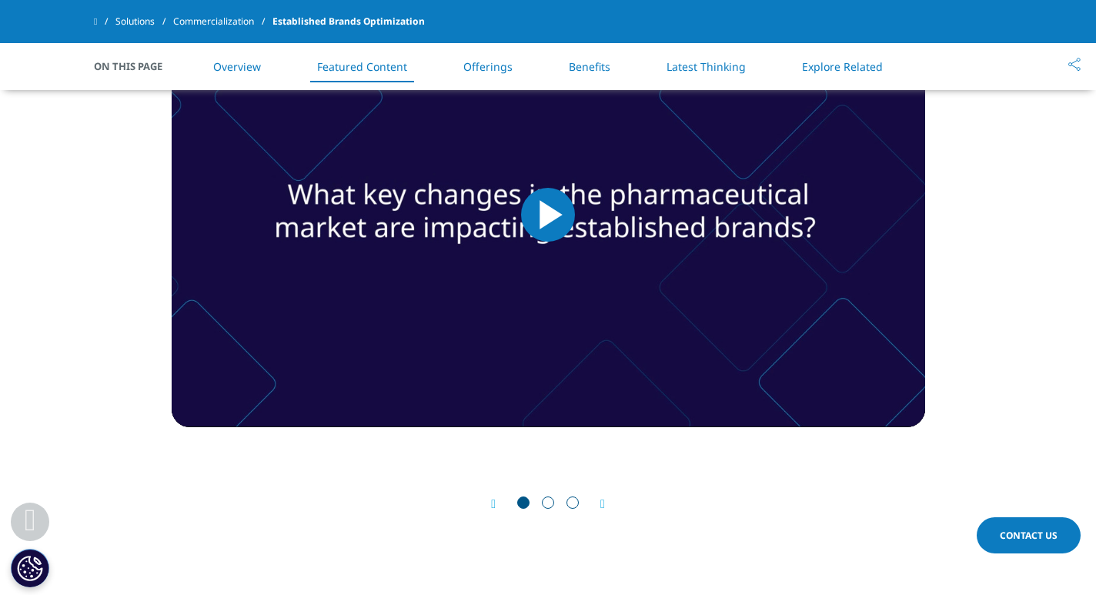
click at [514, 310] on img "Video Player" at bounding box center [549, 214] width 754 height 425
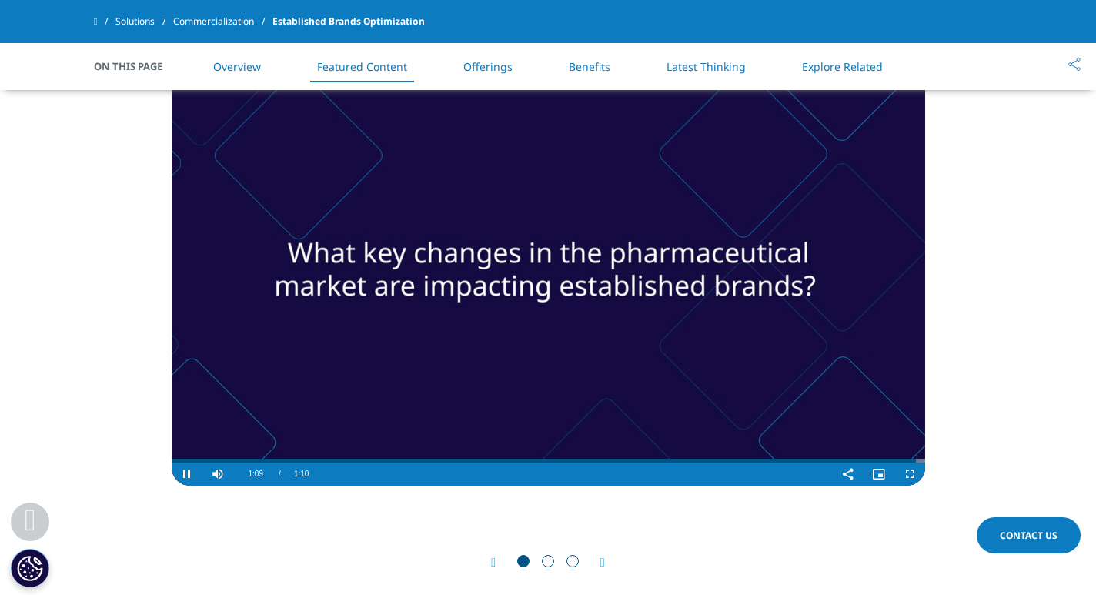
scroll to position [1363, 0]
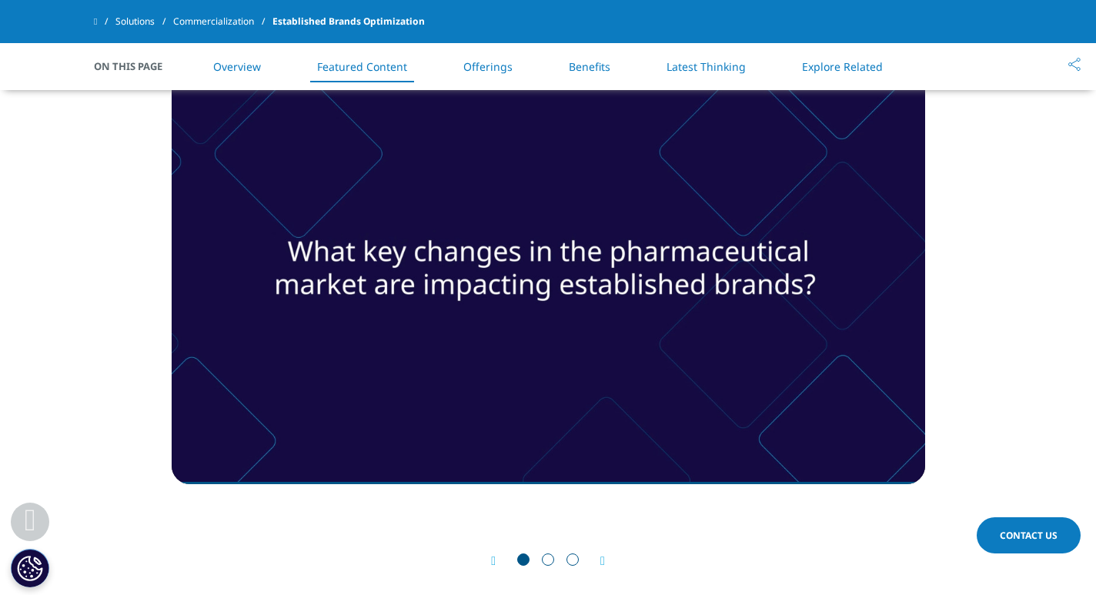
click at [553, 561] on span "Go to slide 2" at bounding box center [548, 560] width 12 height 12
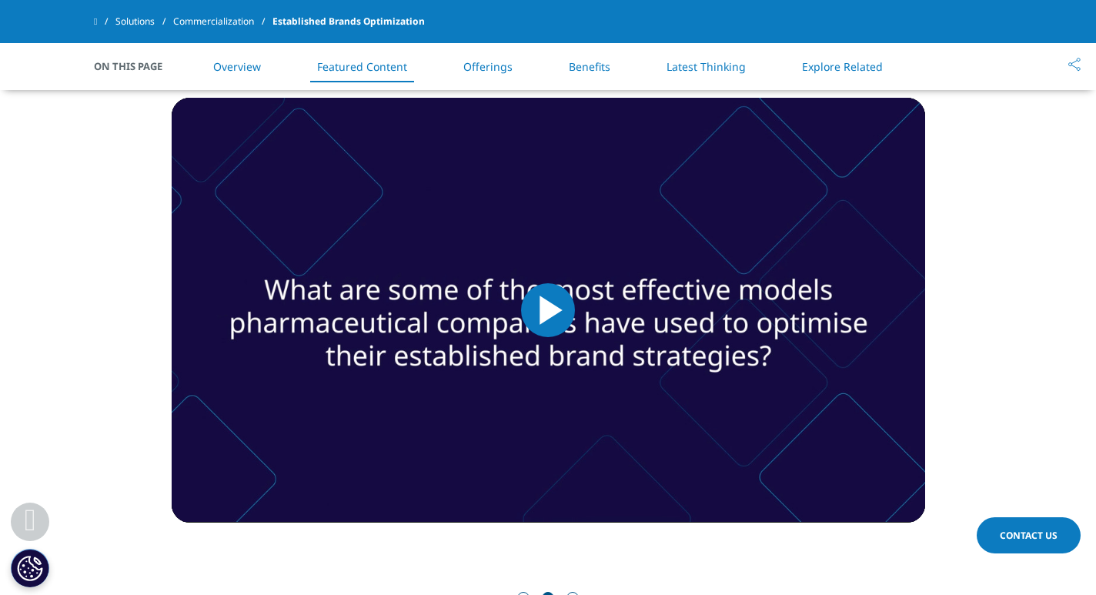
click at [548, 310] on span "Video Player" at bounding box center [548, 310] width 0 height 0
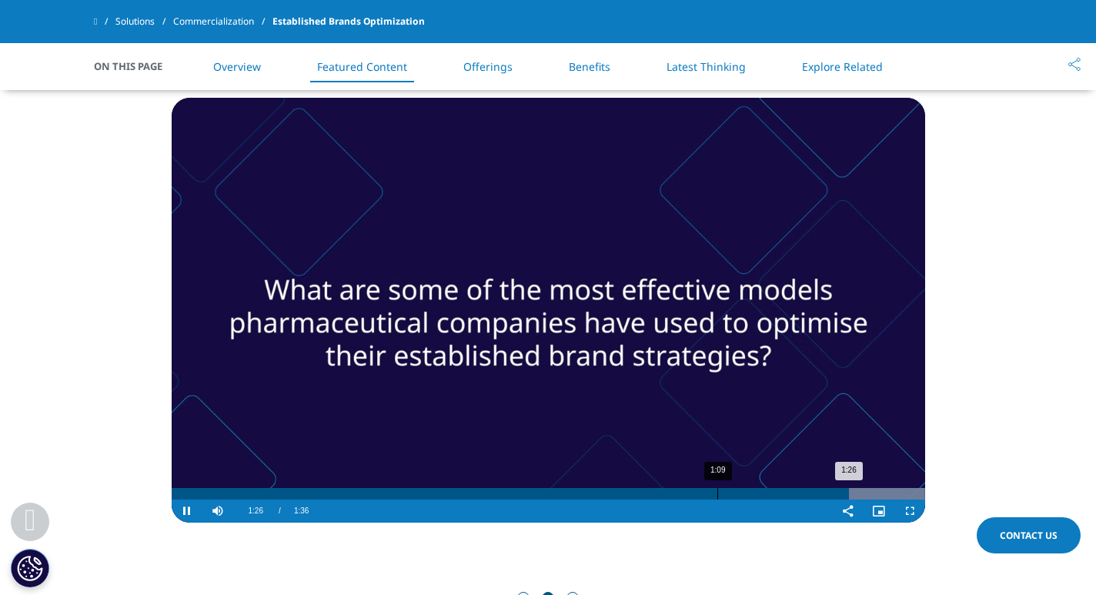
click at [718, 490] on div "1:09" at bounding box center [718, 494] width 1 height 12
click at [711, 495] on div "1:08" at bounding box center [711, 494] width 1 height 12
click at [703, 494] on div "1:07" at bounding box center [703, 494] width 1 height 12
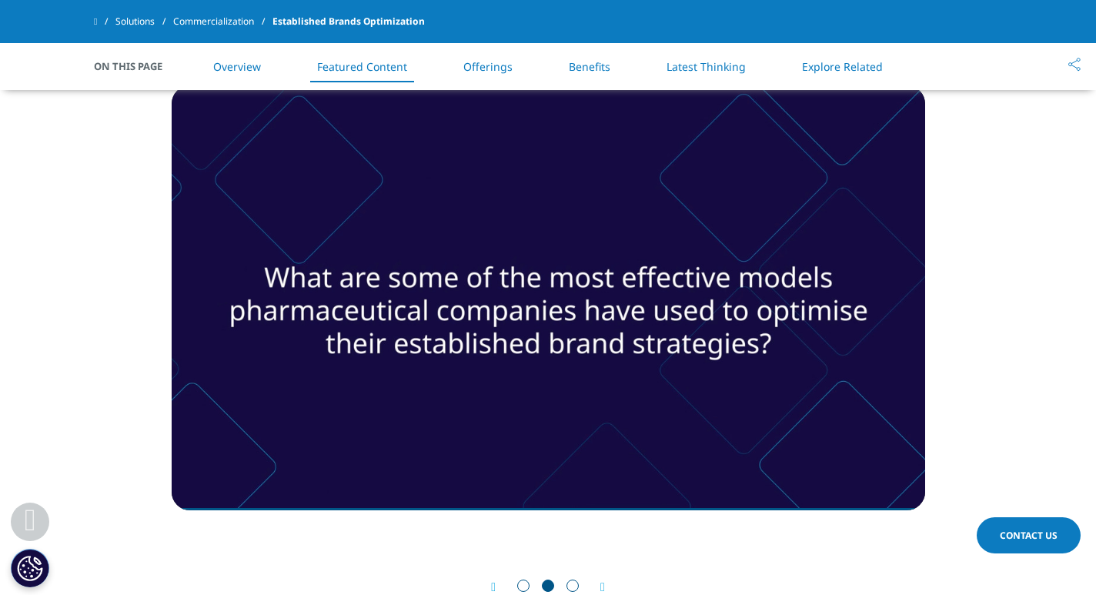
scroll to position [1426, 0]
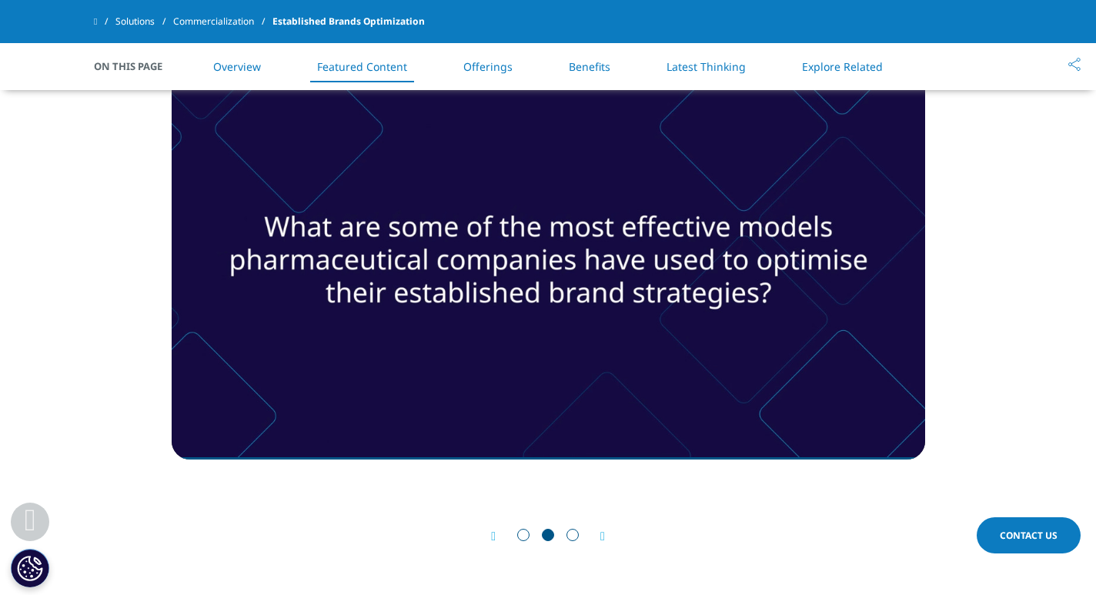
click at [570, 538] on span "Go to slide 3" at bounding box center [573, 535] width 12 height 12
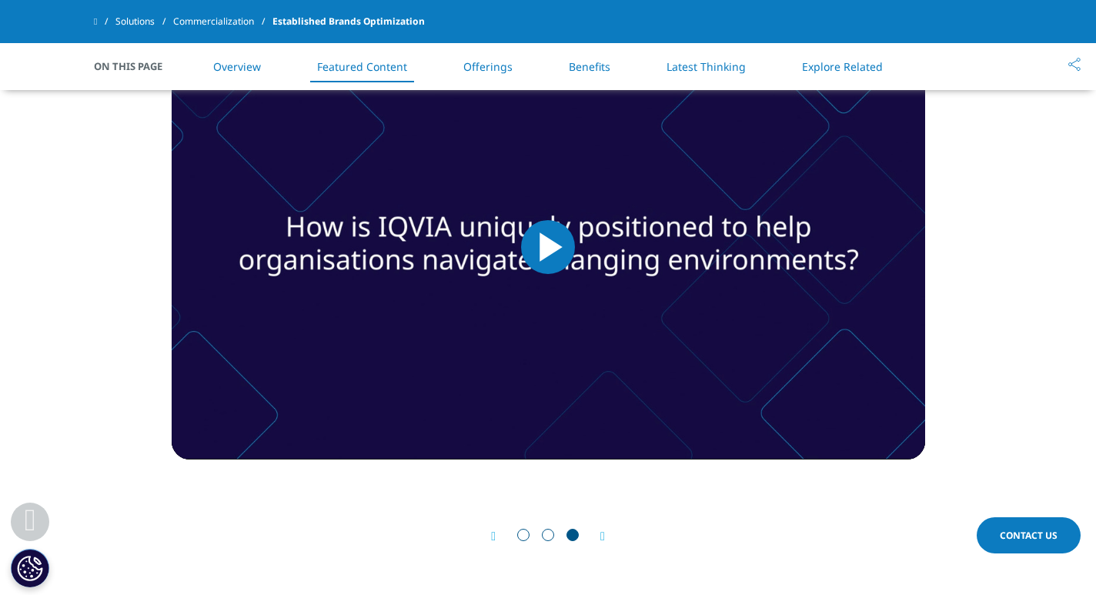
click at [575, 245] on img "Video Player" at bounding box center [549, 247] width 754 height 425
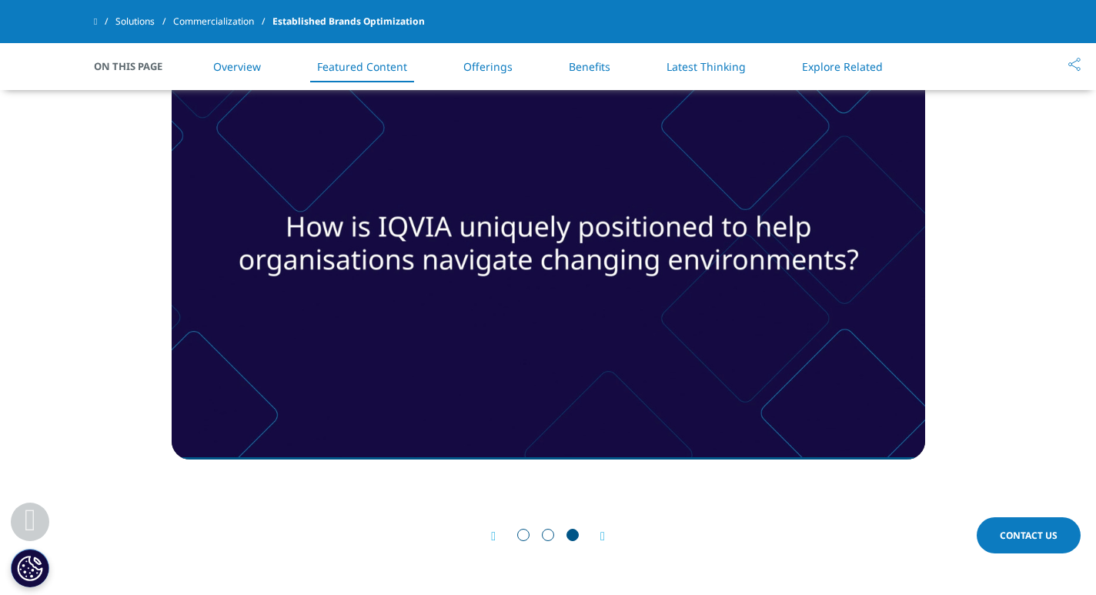
click at [605, 535] on icon "Next slide" at bounding box center [603, 537] width 5 height 12
click at [604, 534] on icon "Next slide" at bounding box center [603, 537] width 5 height 12
click at [503, 67] on link "Offerings" at bounding box center [488, 66] width 49 height 15
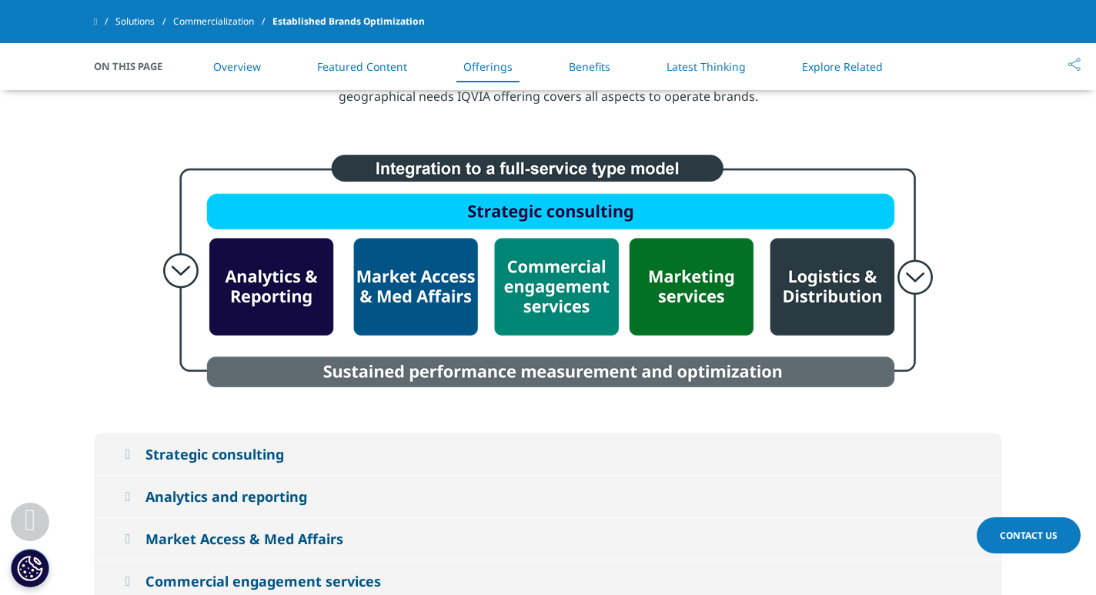
scroll to position [2502, 0]
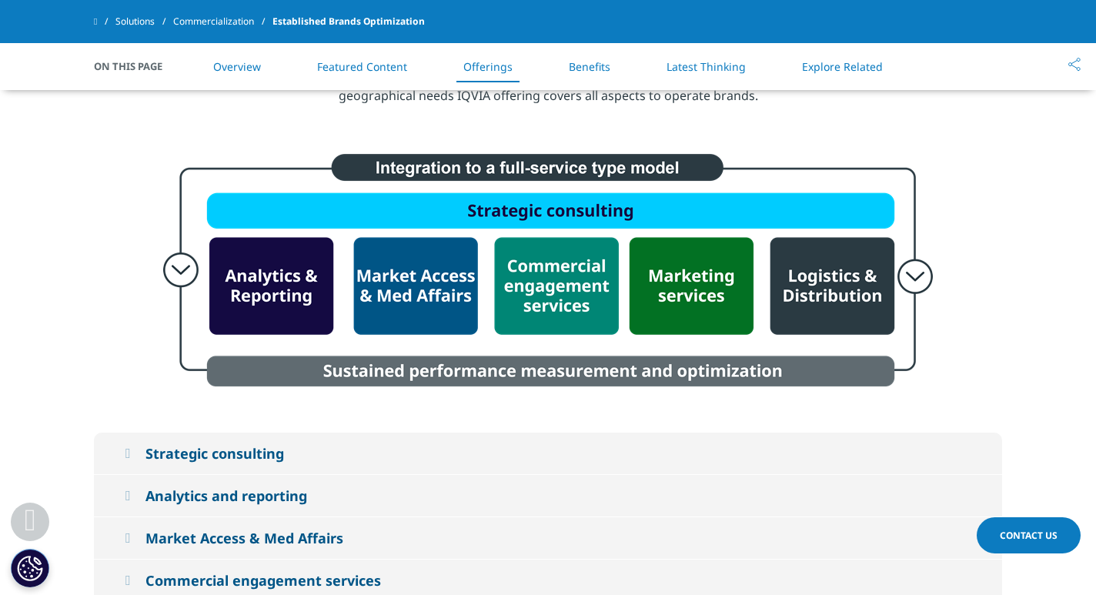
click at [917, 276] on img at bounding box center [548, 271] width 770 height 239
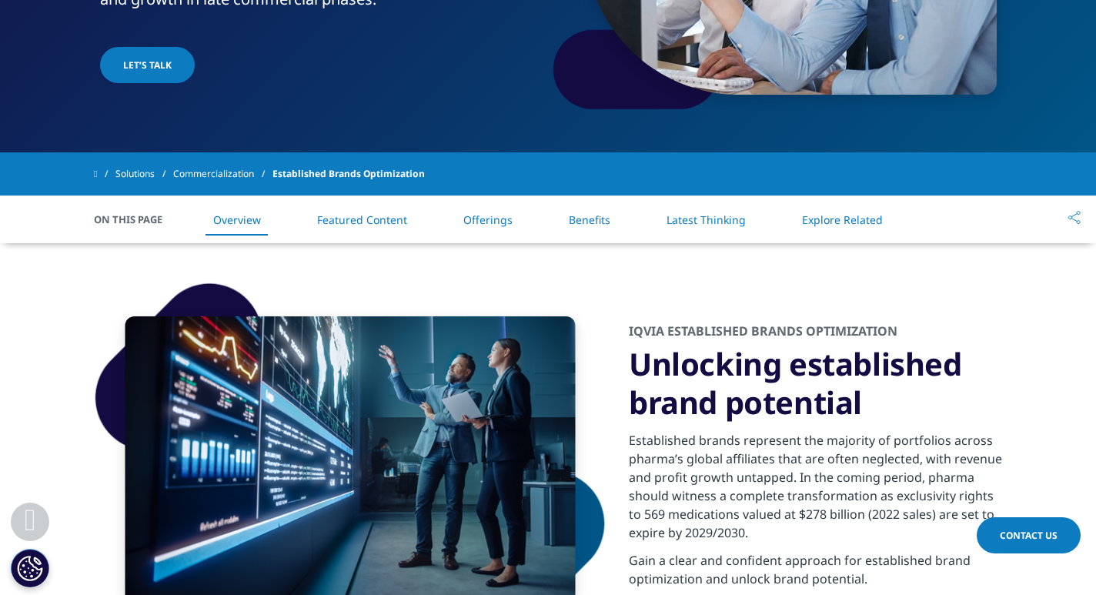
scroll to position [323, 0]
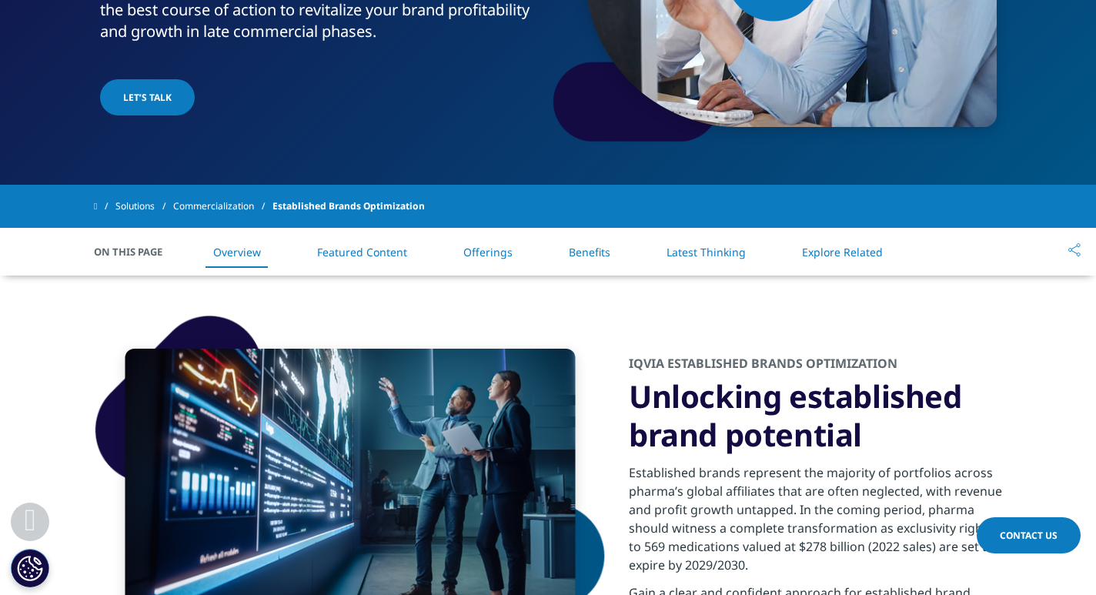
click at [381, 256] on link "Featured Content" at bounding box center [362, 252] width 90 height 15
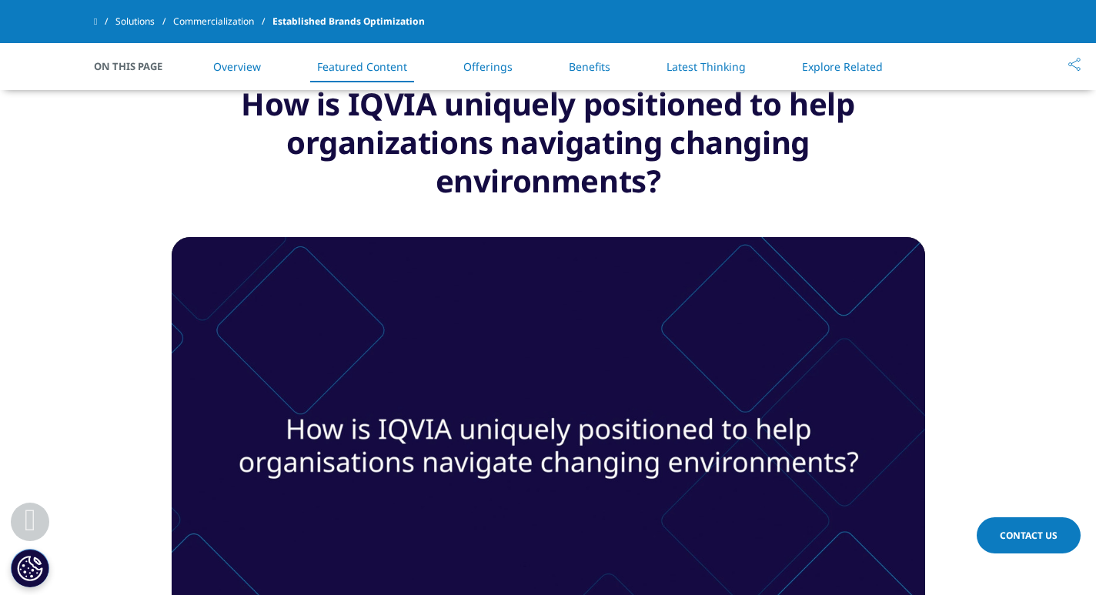
scroll to position [1177, 0]
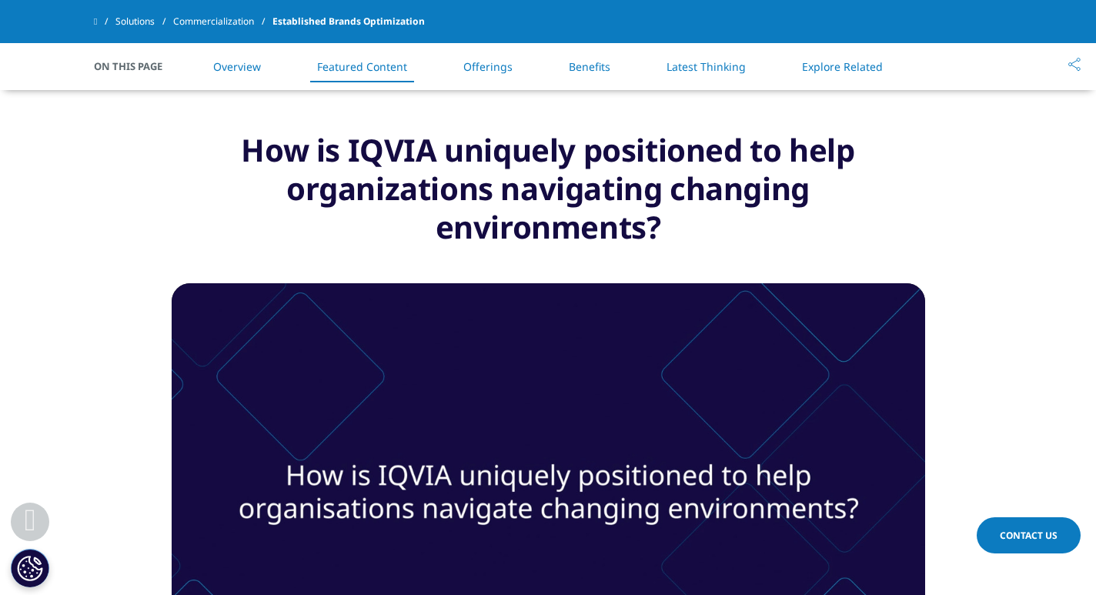
click at [472, 62] on link "Offerings" at bounding box center [488, 66] width 49 height 15
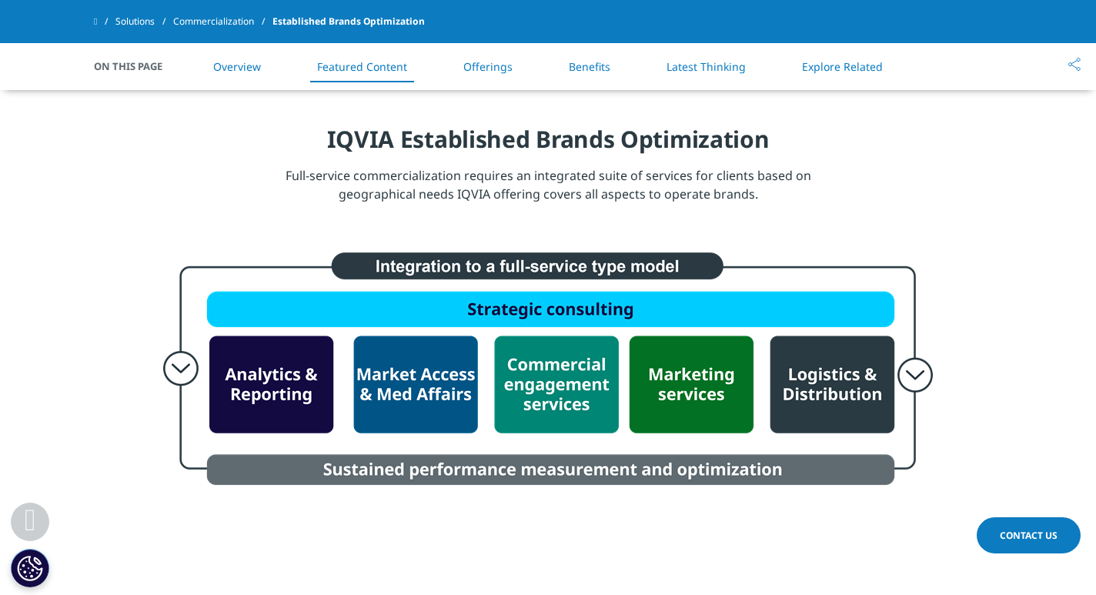
click at [577, 62] on link "Benefits" at bounding box center [590, 66] width 42 height 15
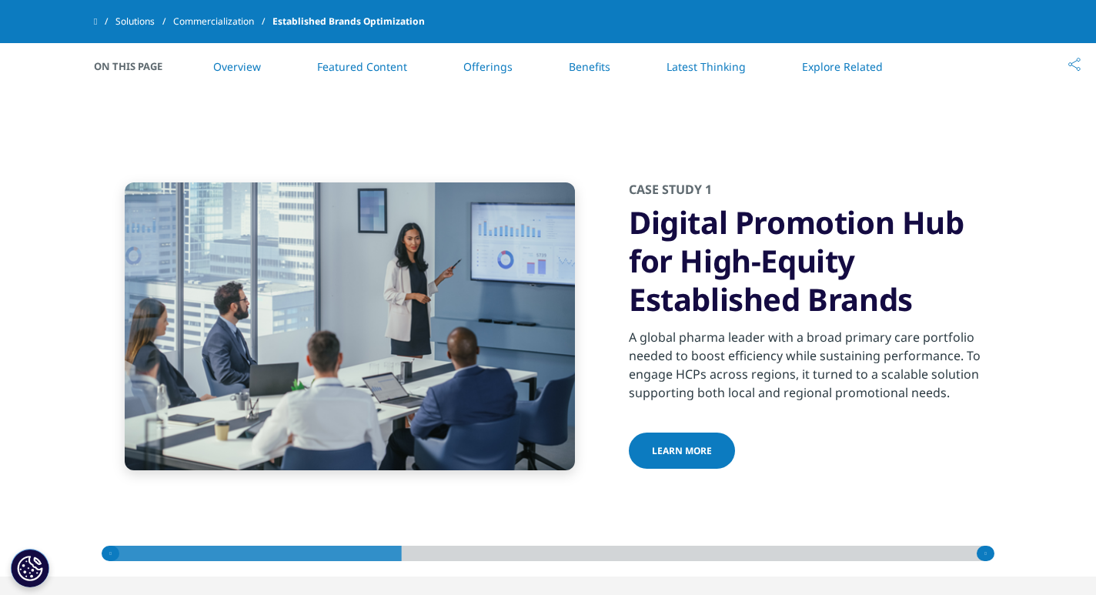
scroll to position [3141, 0]
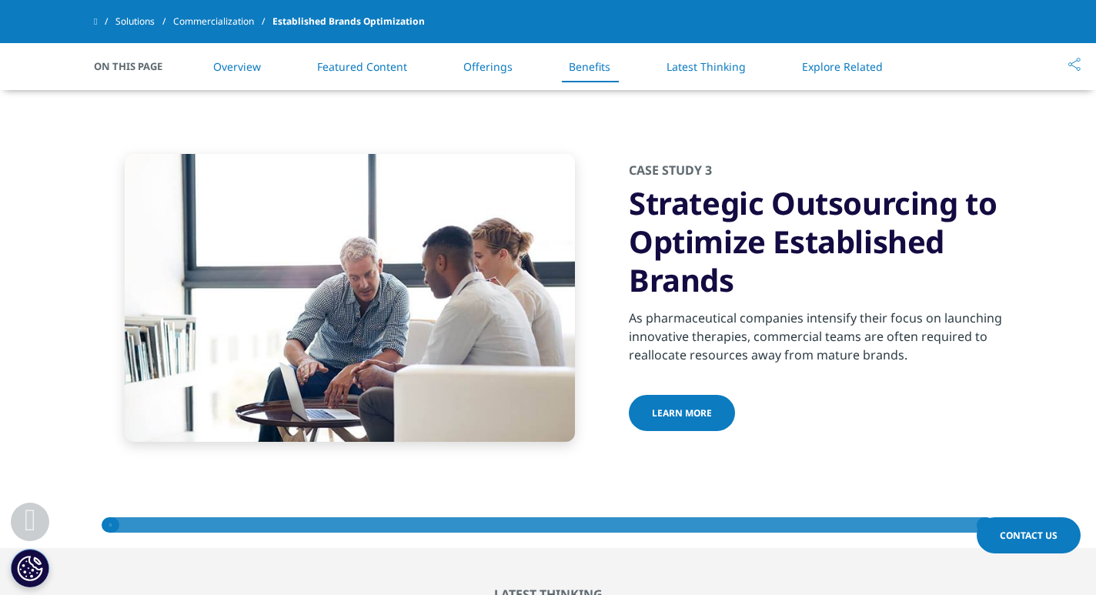
click at [729, 72] on link "Latest Thinking" at bounding box center [706, 66] width 79 height 15
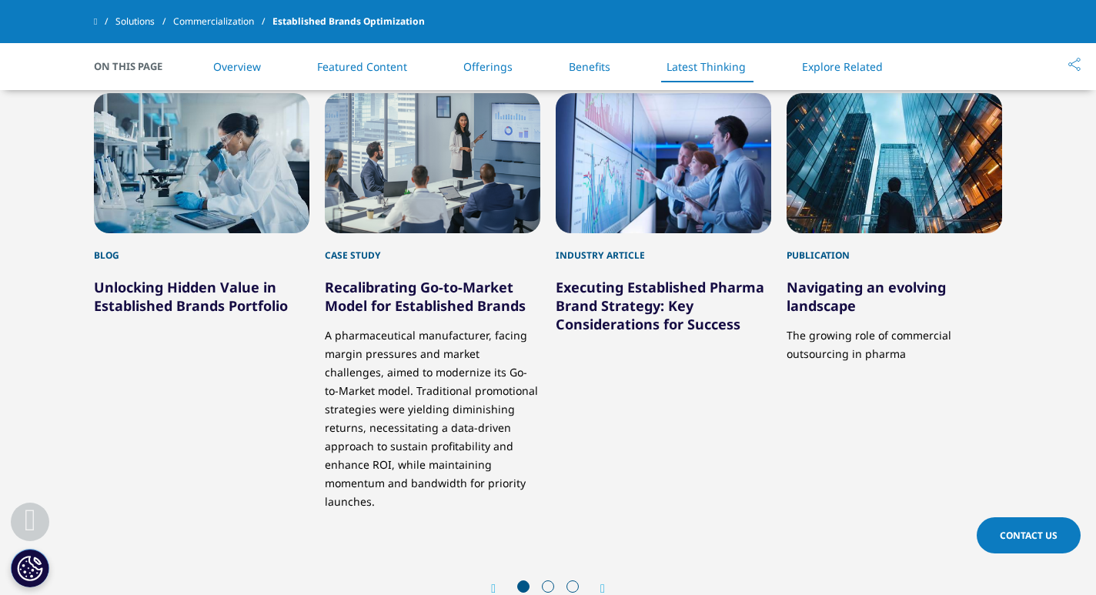
scroll to position [3713, 0]
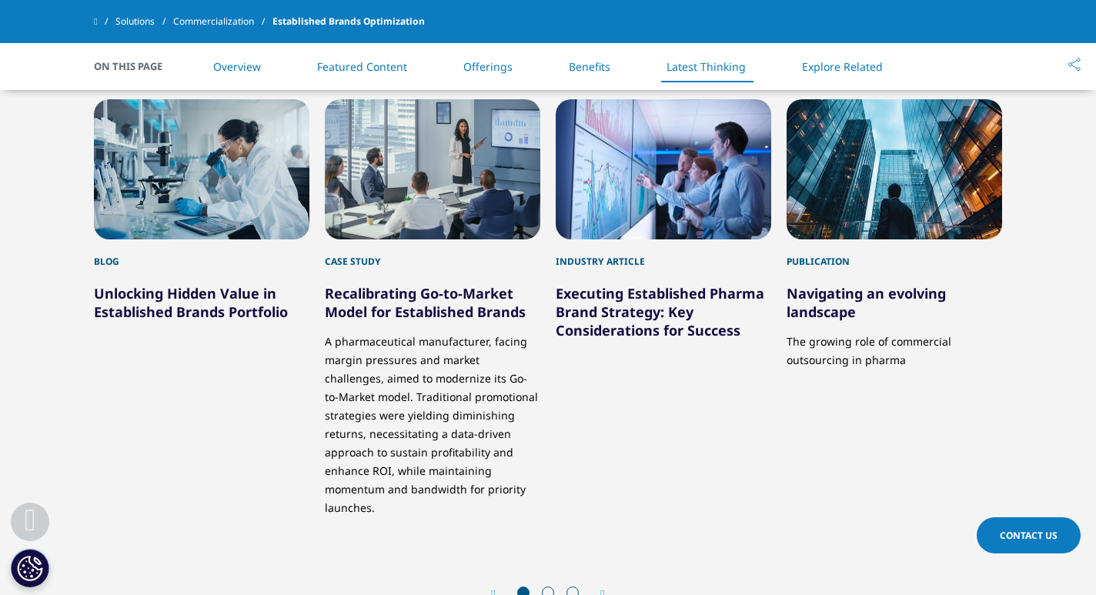
click at [840, 60] on link "Explore Related" at bounding box center [842, 66] width 81 height 15
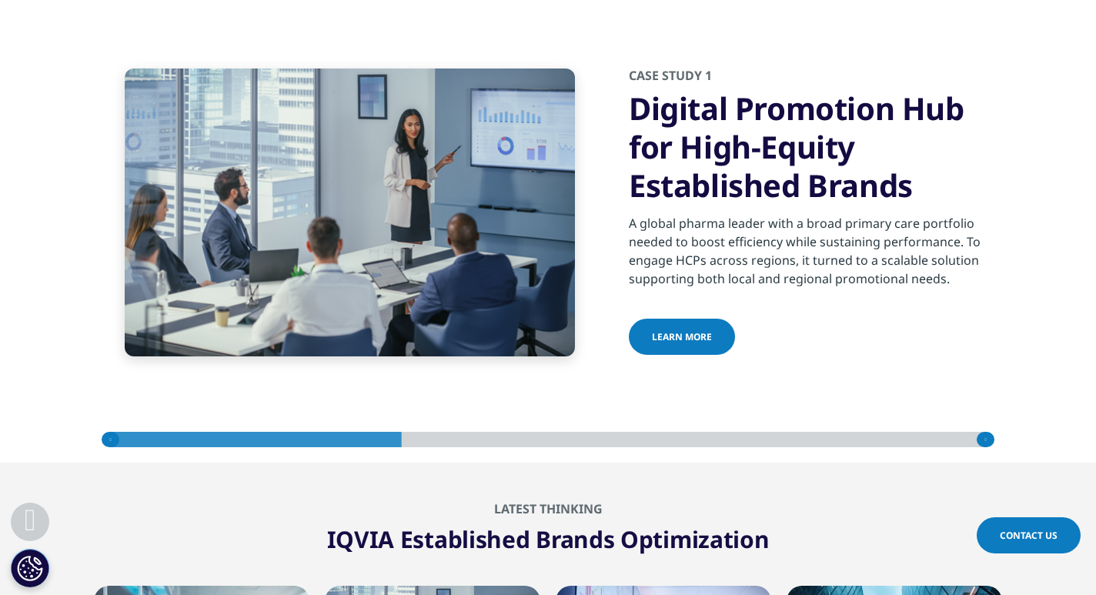
scroll to position [3225, 0]
